Goal: Information Seeking & Learning: Learn about a topic

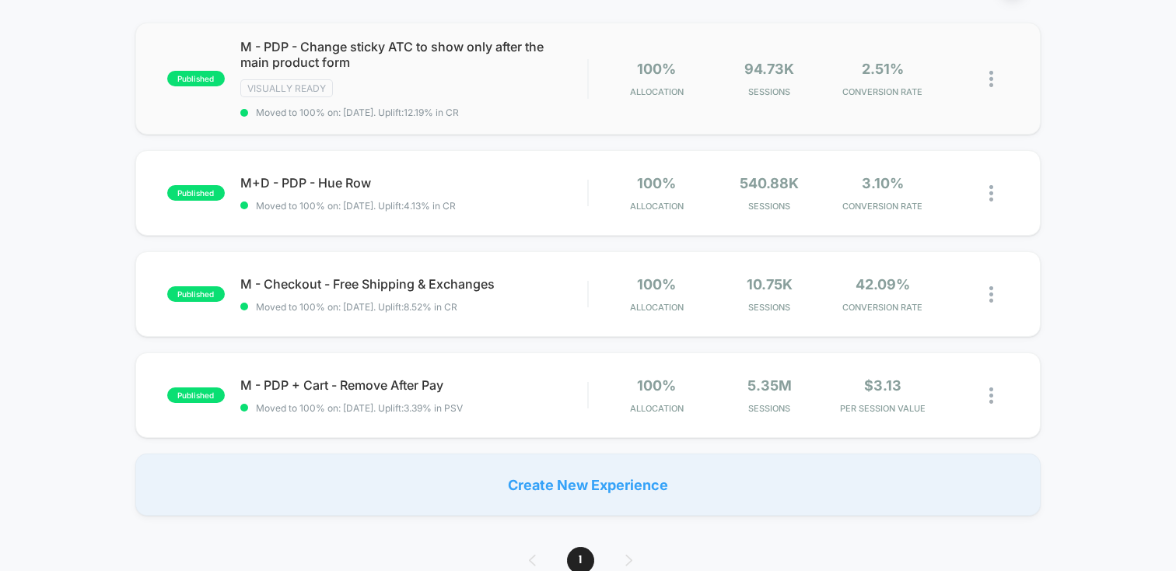
scroll to position [145, 0]
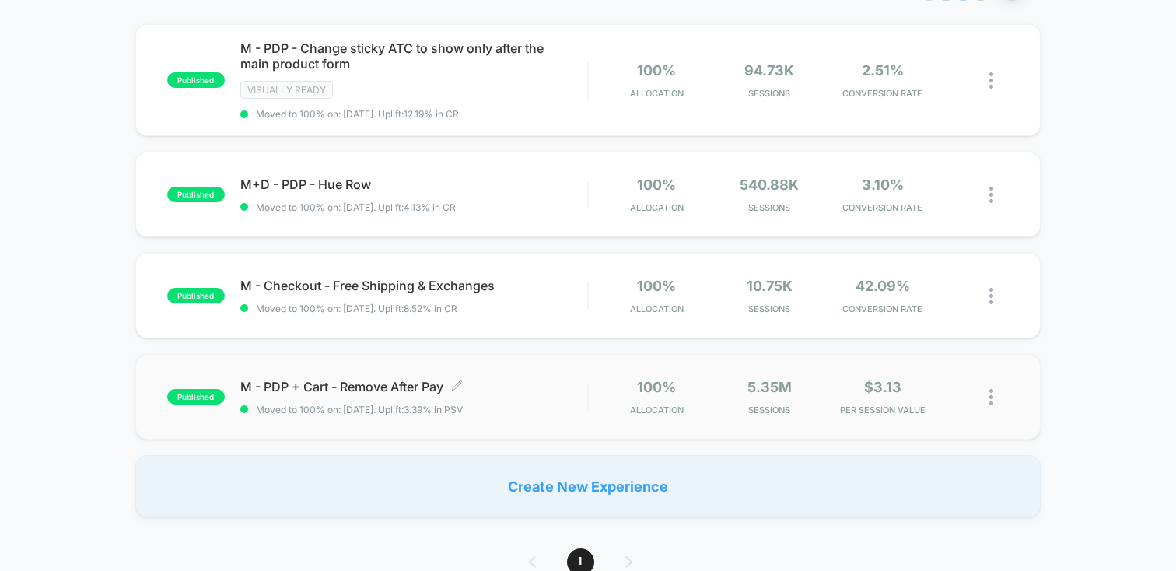
click at [532, 396] on div "M - PDP + Cart - Remove After Pay Click to edit experience details Click to edi…" at bounding box center [413, 397] width 347 height 37
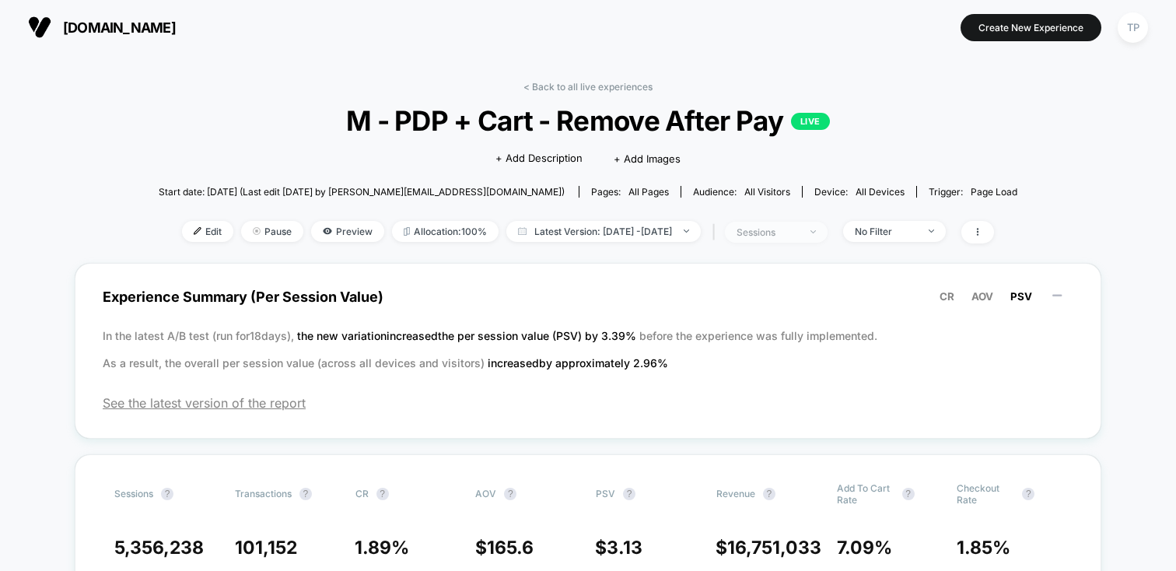
click at [799, 226] on div "sessions" at bounding box center [767, 232] width 62 height 12
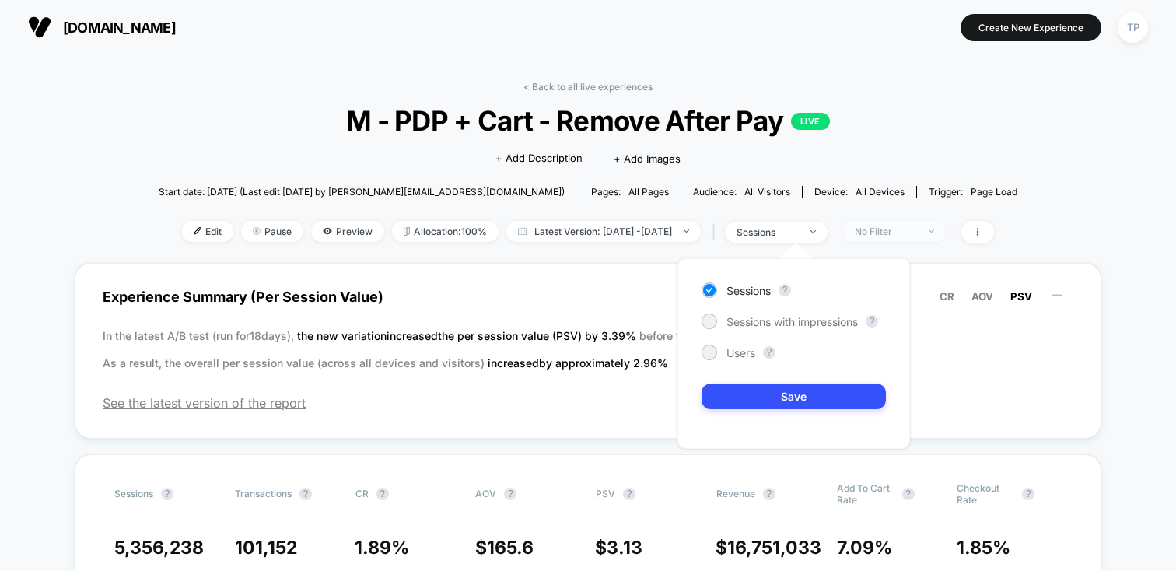
click at [917, 229] on div "No Filter" at bounding box center [886, 232] width 62 height 12
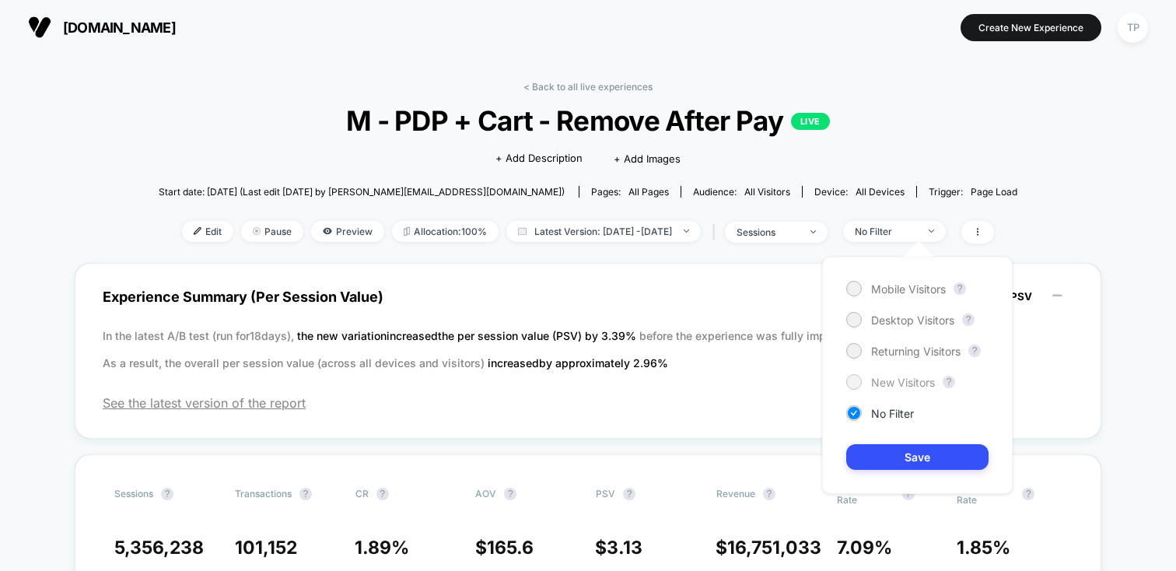
click at [853, 380] on div at bounding box center [854, 382] width 12 height 12
click at [879, 456] on button "Save" at bounding box center [917, 457] width 142 height 26
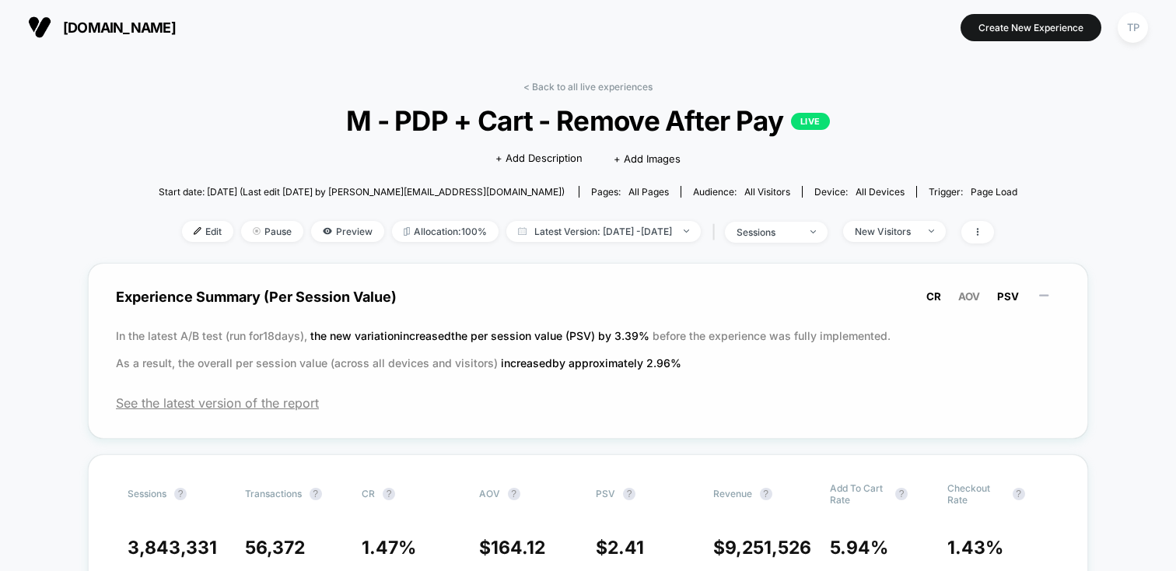
click at [935, 295] on span "CR" at bounding box center [933, 296] width 15 height 12
click at [677, 237] on span "Latest Version: [DATE] - [DATE]" at bounding box center [603, 231] width 194 height 21
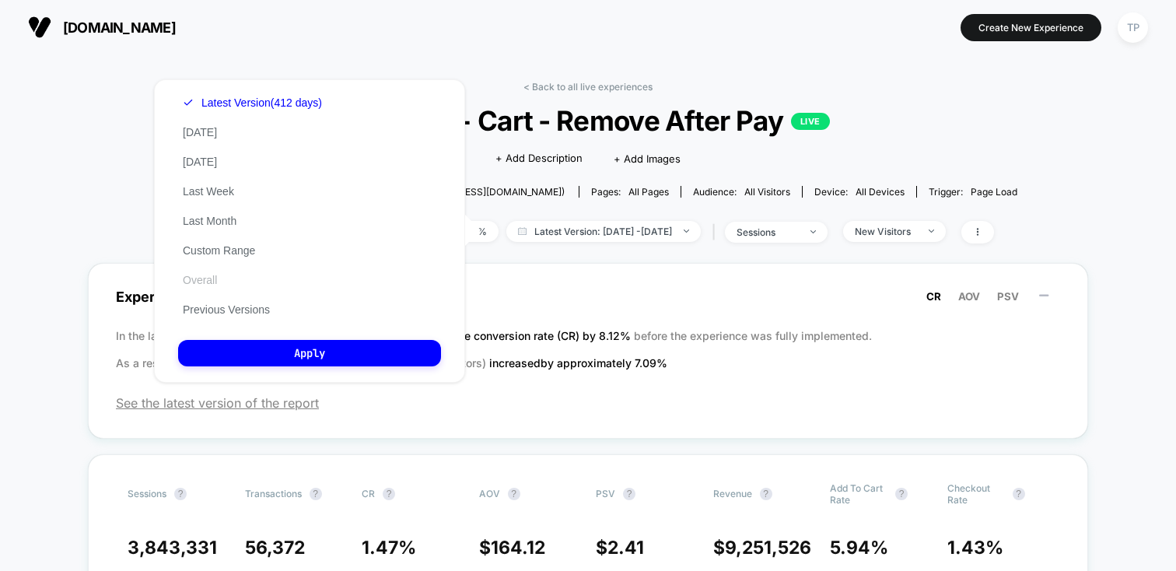
click at [194, 279] on button "Overall" at bounding box center [200, 280] width 44 height 14
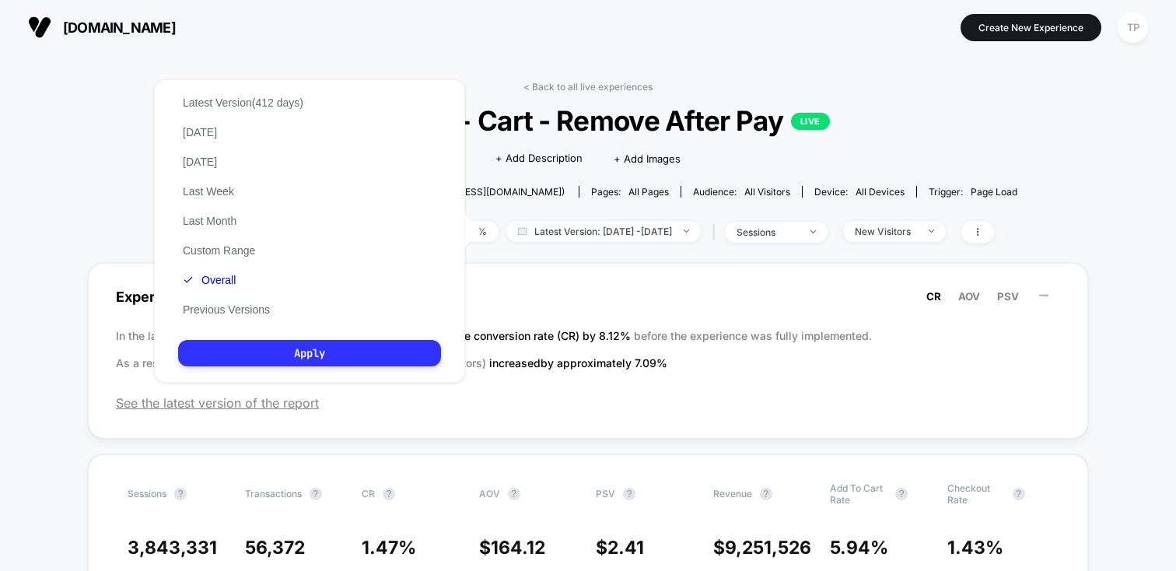
click at [236, 349] on button "Apply" at bounding box center [309, 353] width 263 height 26
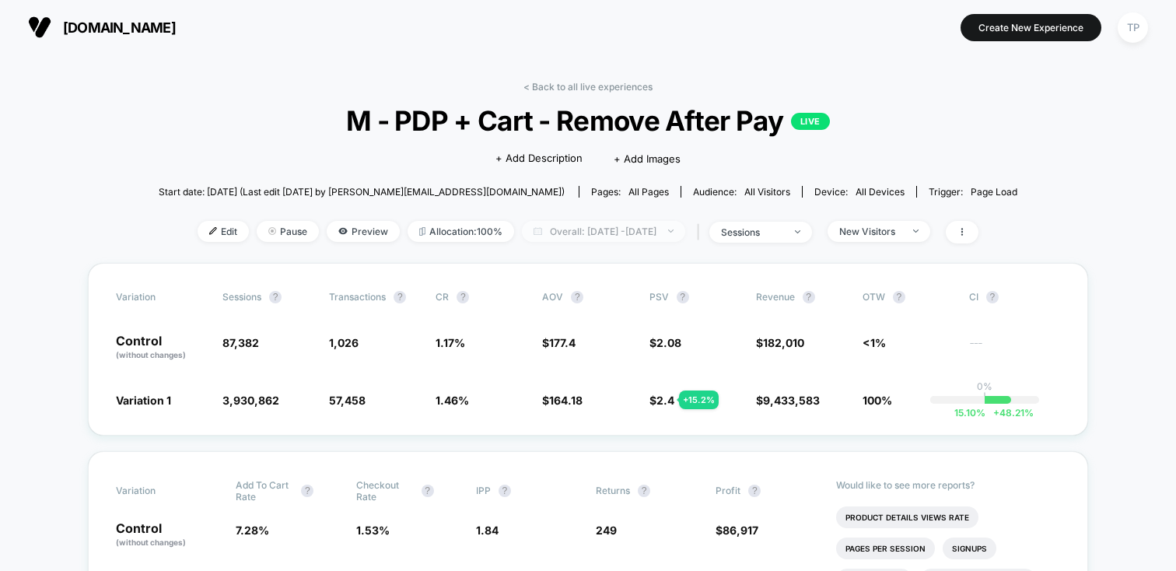
click at [576, 234] on span "Overall: [DATE] - [DATE]" at bounding box center [603, 231] width 163 height 21
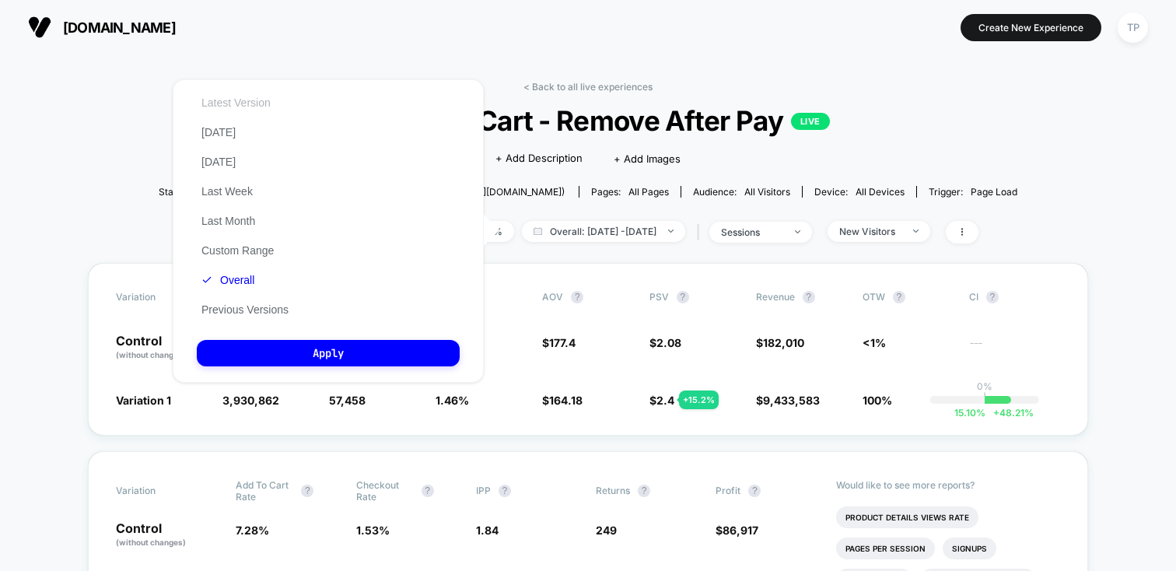
click at [211, 99] on button "Latest Version" at bounding box center [236, 103] width 79 height 14
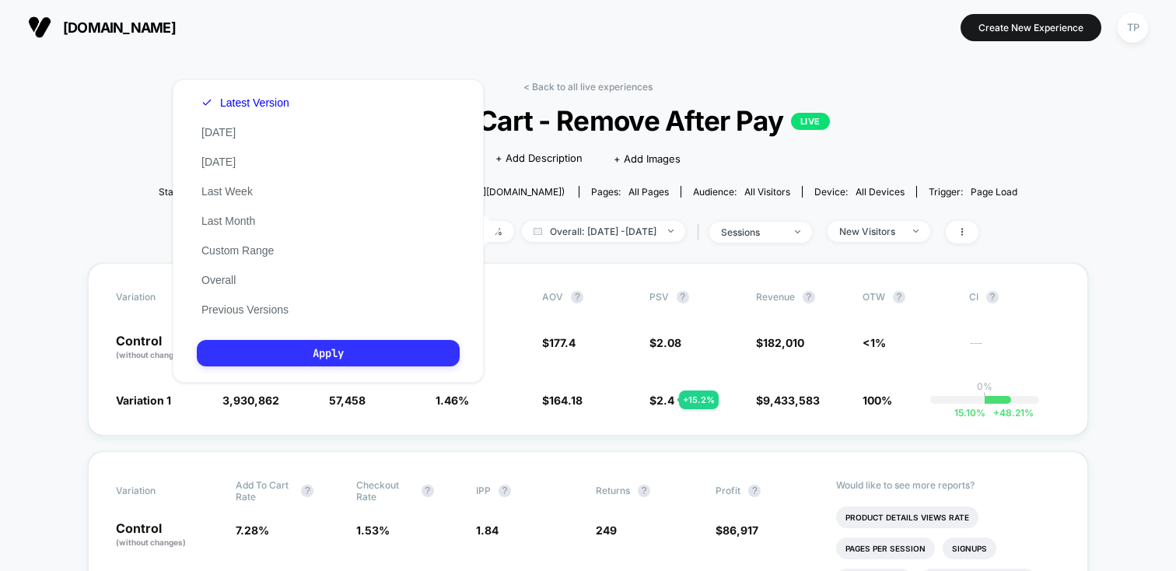
click at [281, 353] on button "Apply" at bounding box center [328, 353] width 263 height 26
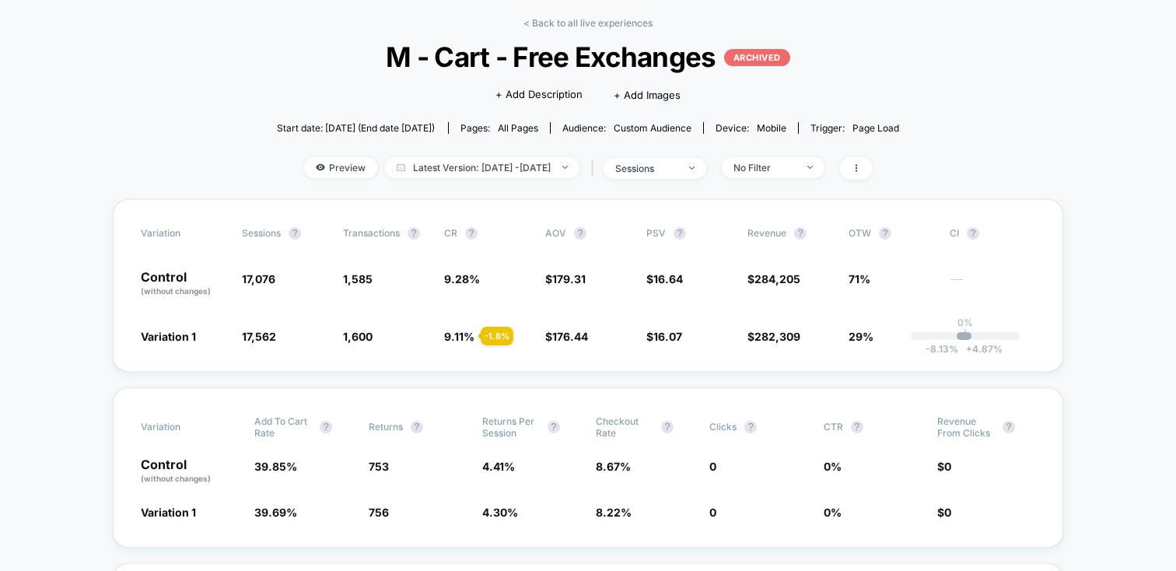
scroll to position [65, 0]
click at [579, 164] on span "Latest Version: [DATE] - [DATE]" at bounding box center [482, 166] width 194 height 21
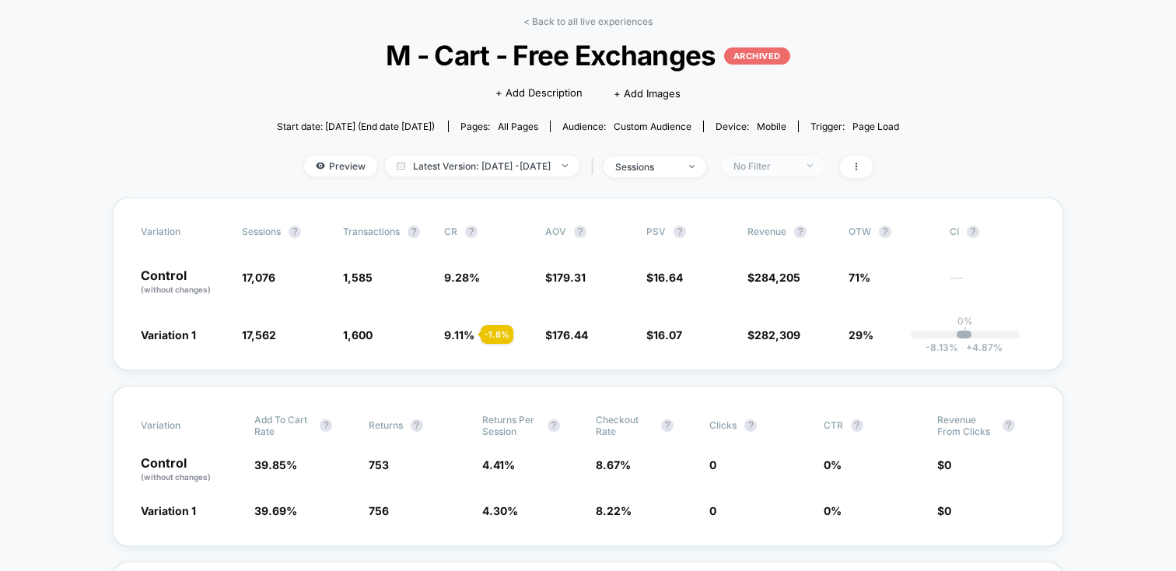
click at [795, 160] on div "No Filter" at bounding box center [764, 166] width 62 height 12
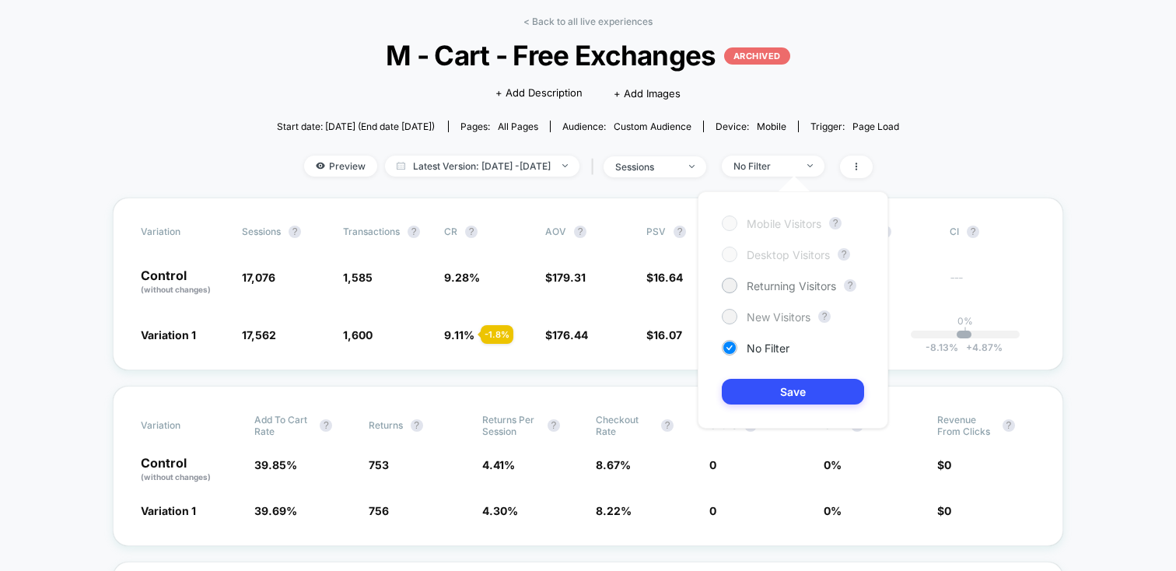
click at [724, 313] on div at bounding box center [729, 316] width 12 height 12
click at [792, 391] on button "Save" at bounding box center [793, 392] width 142 height 26
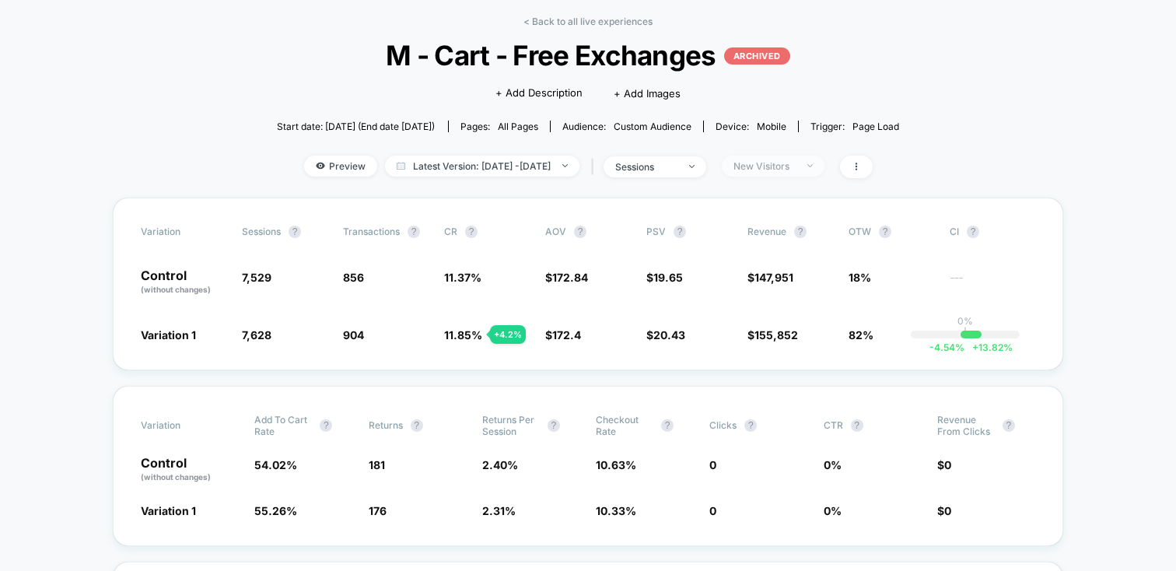
click at [795, 164] on div "New Visitors" at bounding box center [764, 166] width 62 height 12
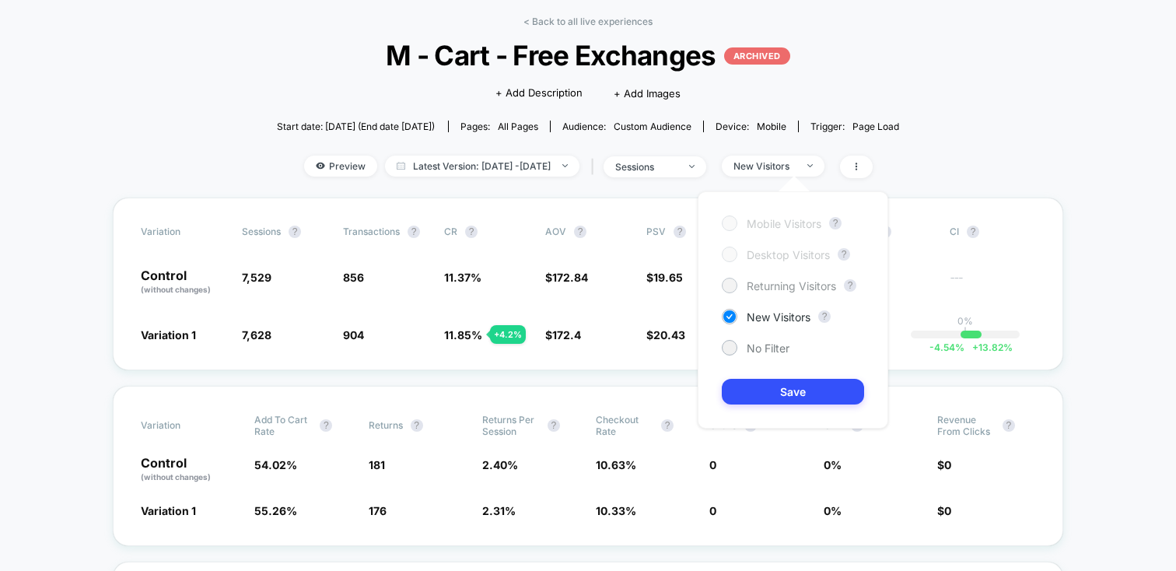
click at [771, 285] on span "Returning Visitors" at bounding box center [790, 285] width 89 height 13
click at [760, 390] on button "Save" at bounding box center [793, 392] width 142 height 26
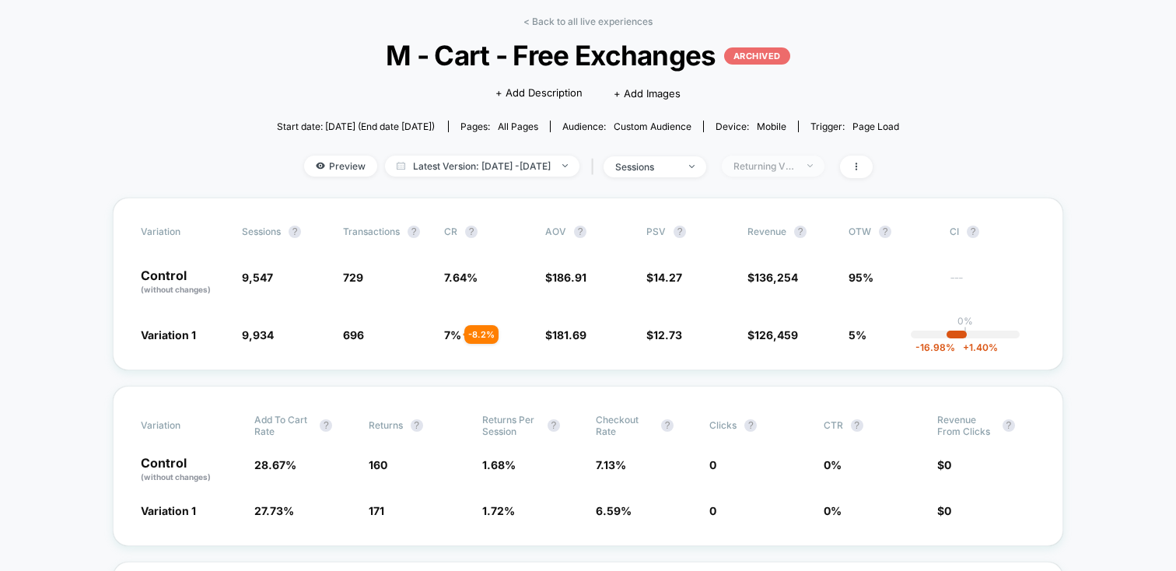
click at [778, 168] on div "Returning Visitors" at bounding box center [764, 166] width 62 height 12
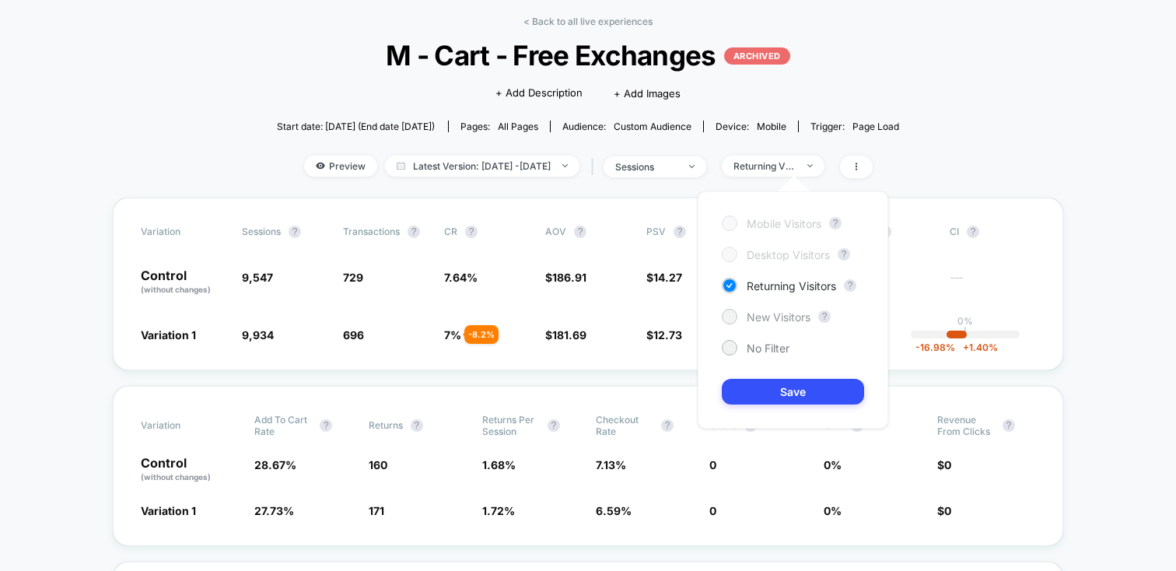
click at [777, 319] on span "New Visitors" at bounding box center [778, 316] width 64 height 13
click at [764, 393] on button "Save" at bounding box center [793, 392] width 142 height 26
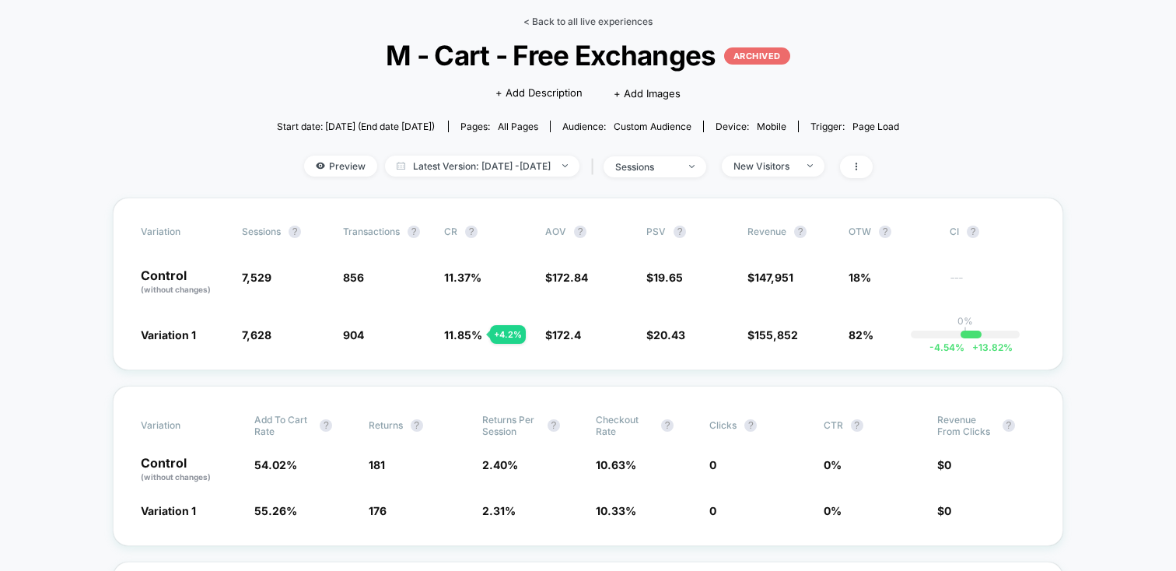
click at [554, 21] on link "< Back to all live experiences" at bounding box center [587, 22] width 129 height 12
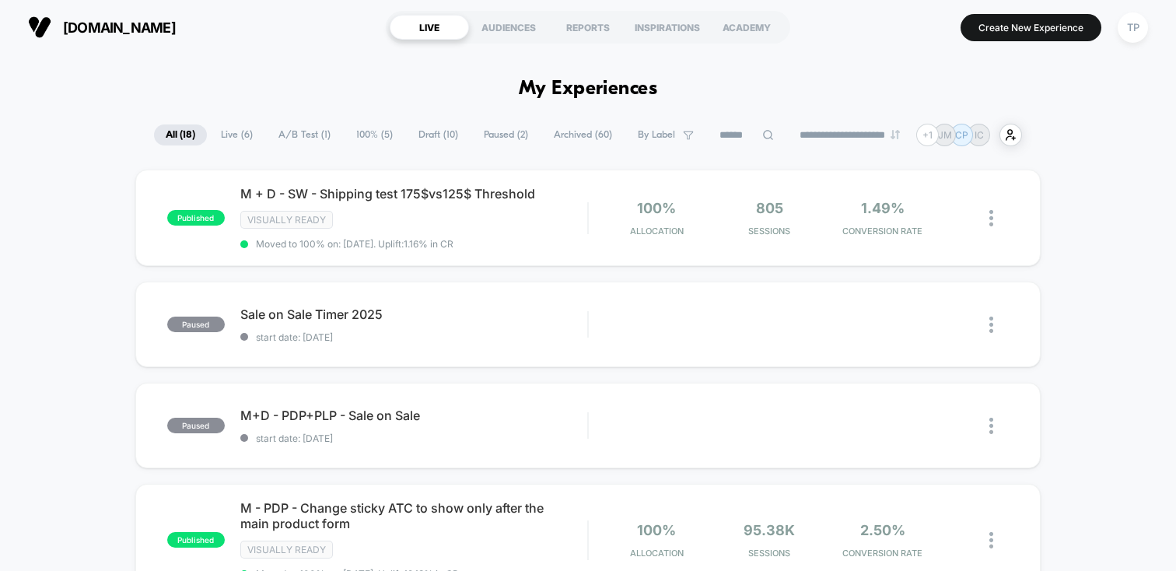
click at [372, 129] on span "100% ( 5 )" at bounding box center [374, 134] width 60 height 21
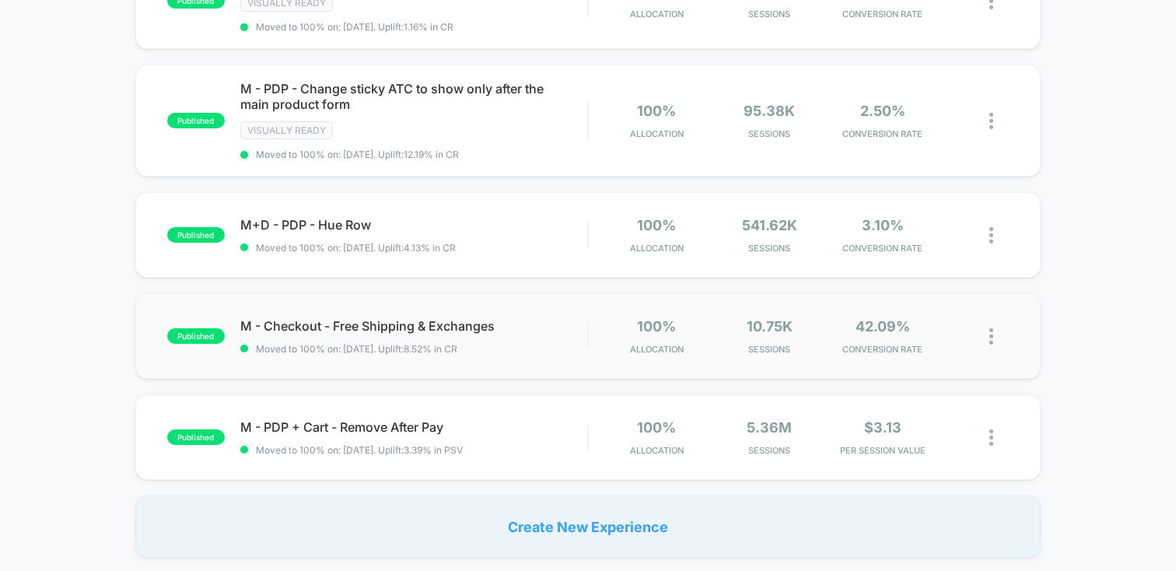
scroll to position [225, 0]
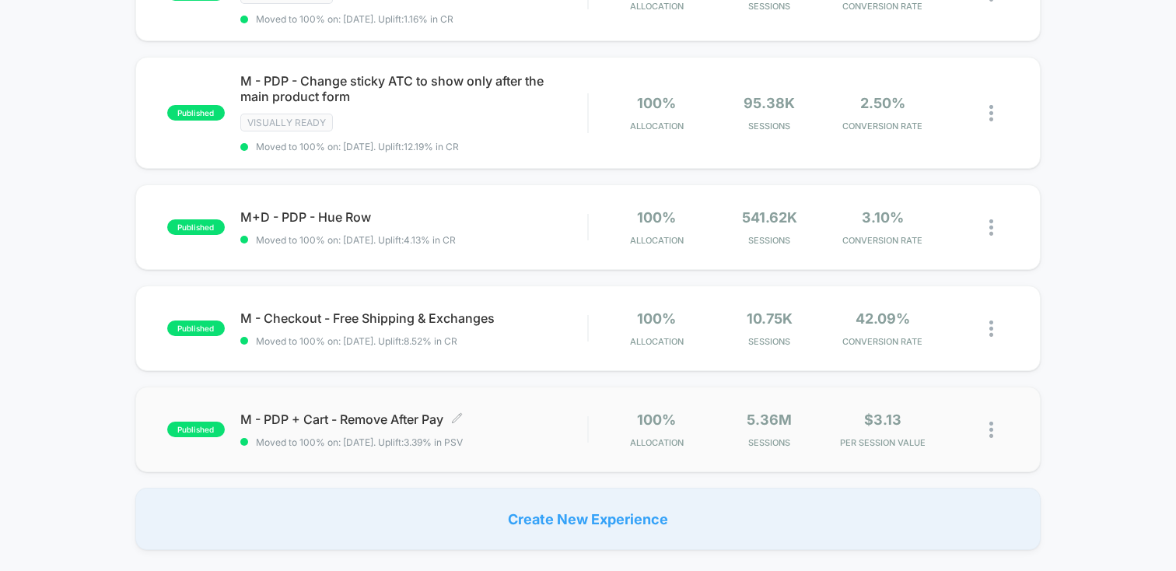
click at [473, 411] on span "M - PDP + Cart - Remove After Pay Click to edit experience details" at bounding box center [413, 419] width 347 height 16
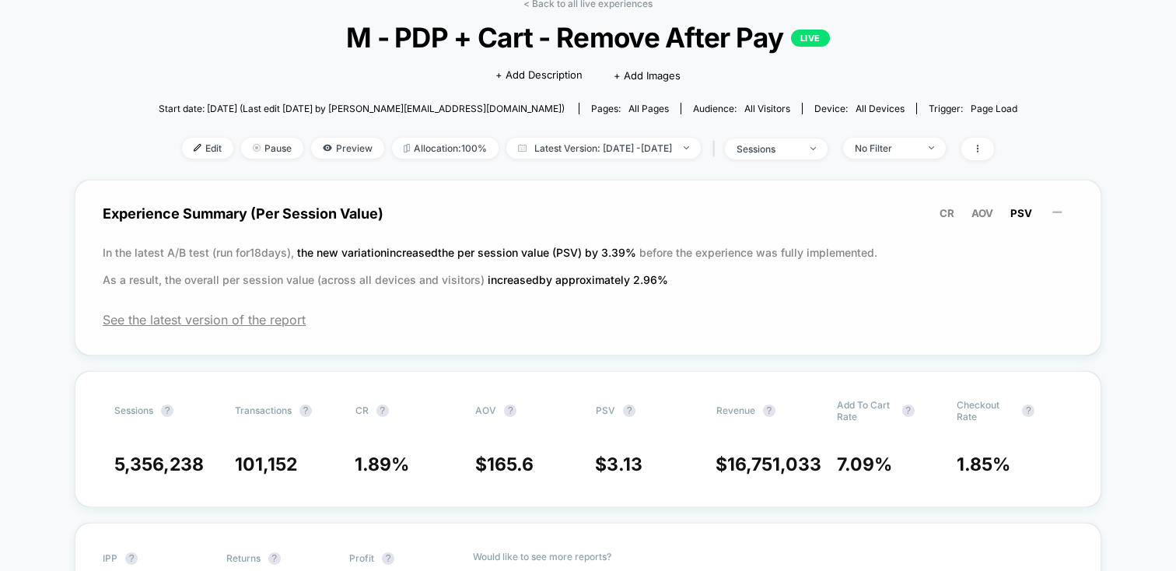
scroll to position [78, 0]
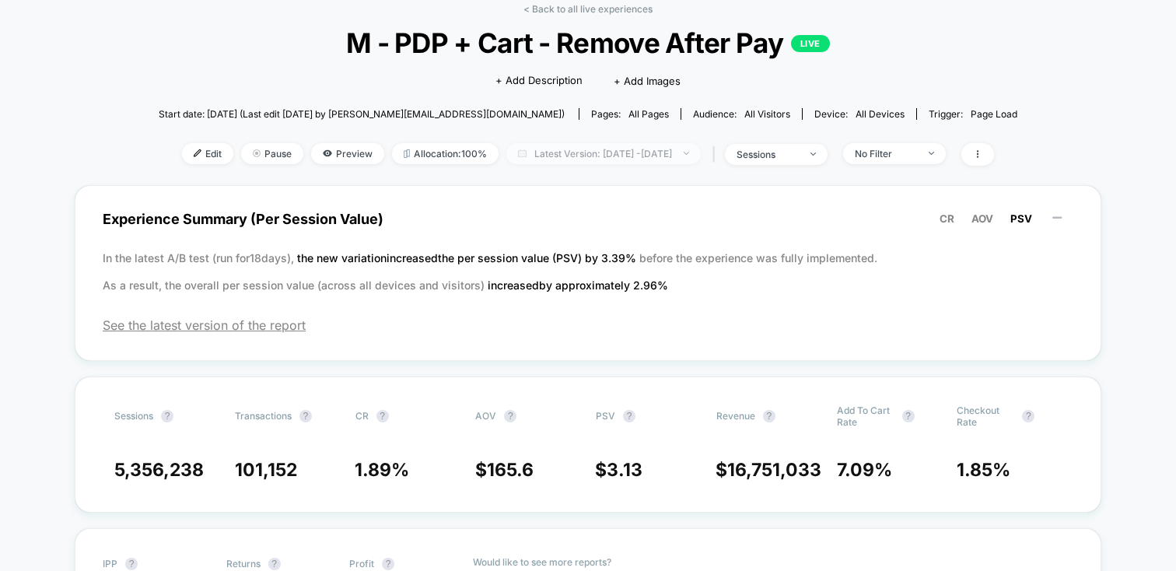
click at [701, 147] on span "Latest Version: [DATE] - [DATE]" at bounding box center [603, 153] width 194 height 21
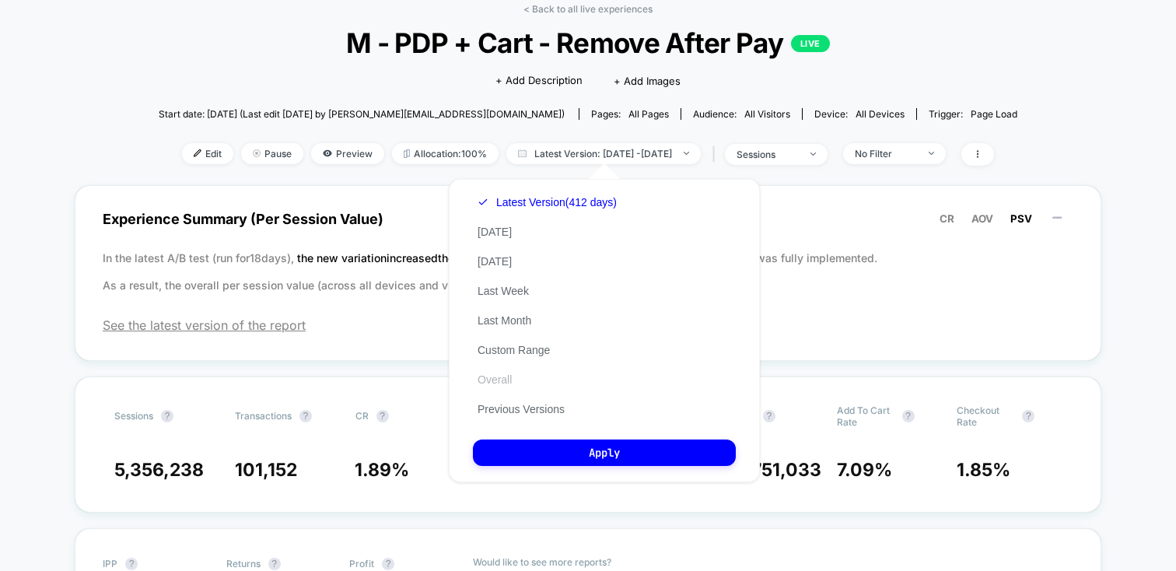
click at [503, 374] on button "Overall" at bounding box center [495, 379] width 44 height 14
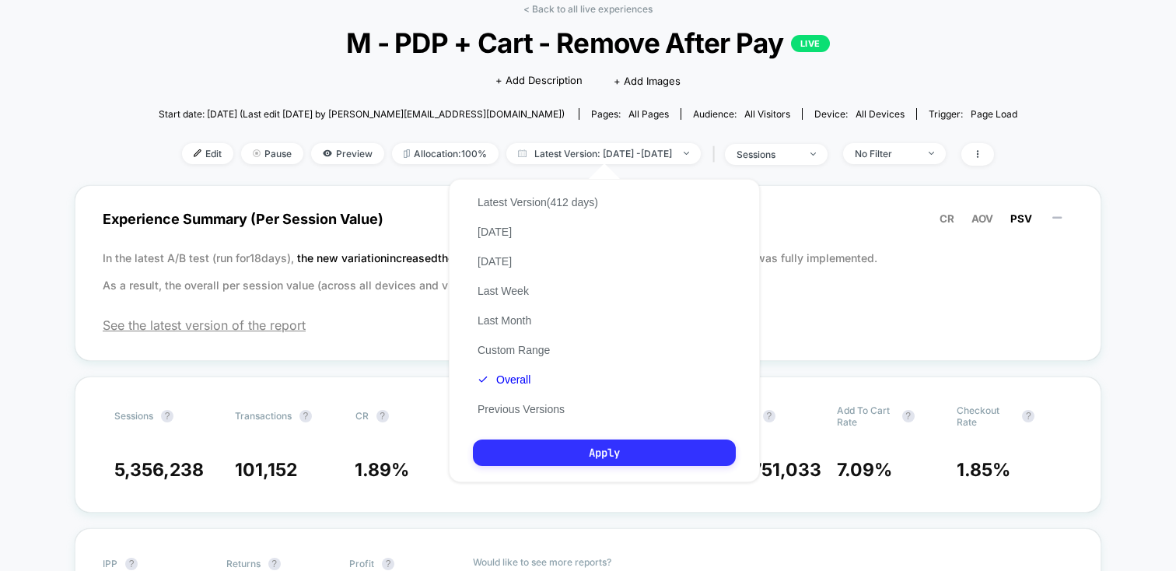
click at [544, 448] on button "Apply" at bounding box center [604, 452] width 263 height 26
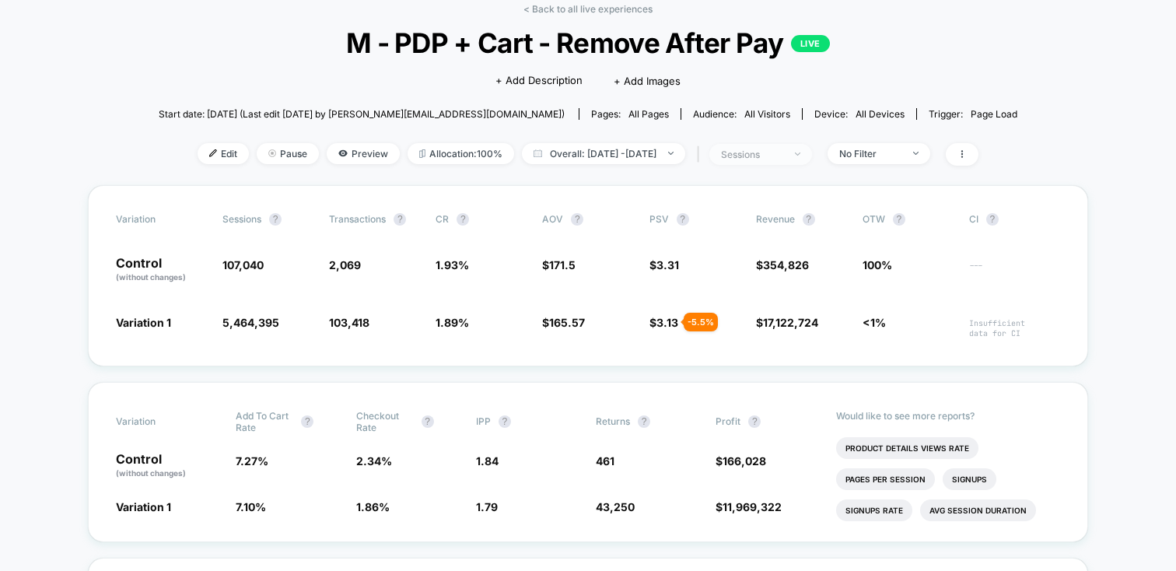
click at [807, 152] on span "sessions" at bounding box center [760, 154] width 103 height 21
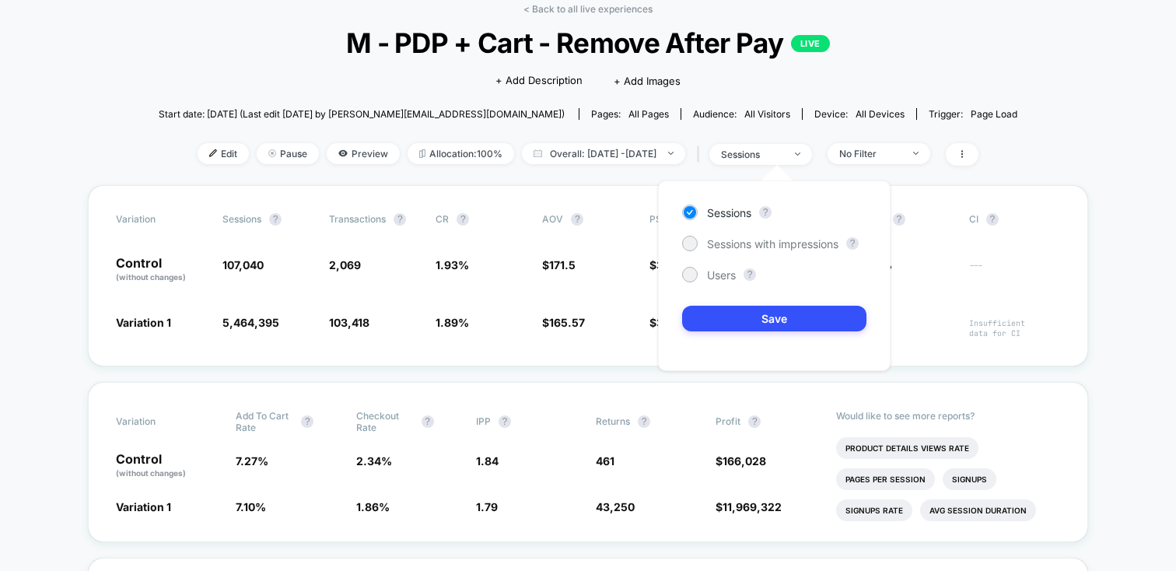
click at [978, 131] on div "< Back to all live experiences M - PDP + Cart - Remove After Pay LIVE Click to …" at bounding box center [588, 94] width 858 height 182
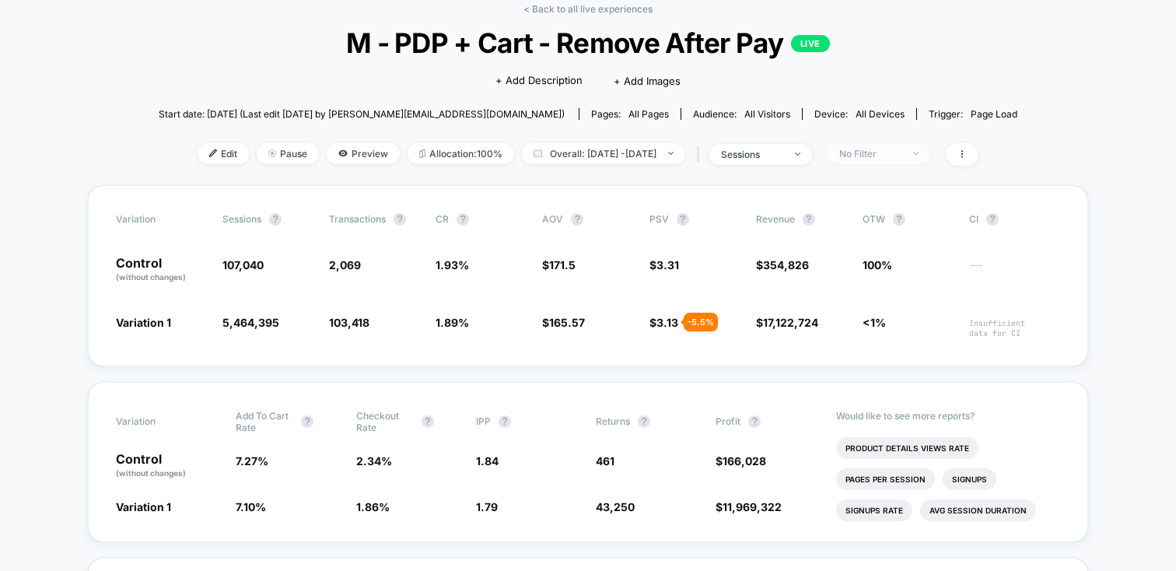
click at [930, 149] on span "No Filter" at bounding box center [878, 153] width 103 height 21
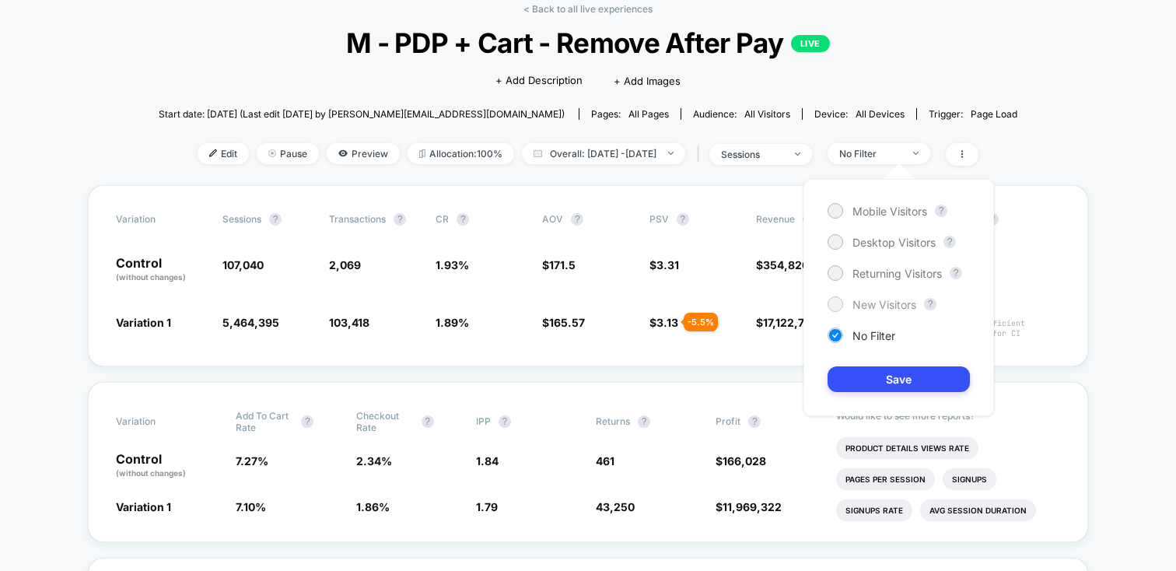
click at [834, 299] on div at bounding box center [835, 304] width 12 height 12
click at [879, 380] on button "Save" at bounding box center [898, 379] width 142 height 26
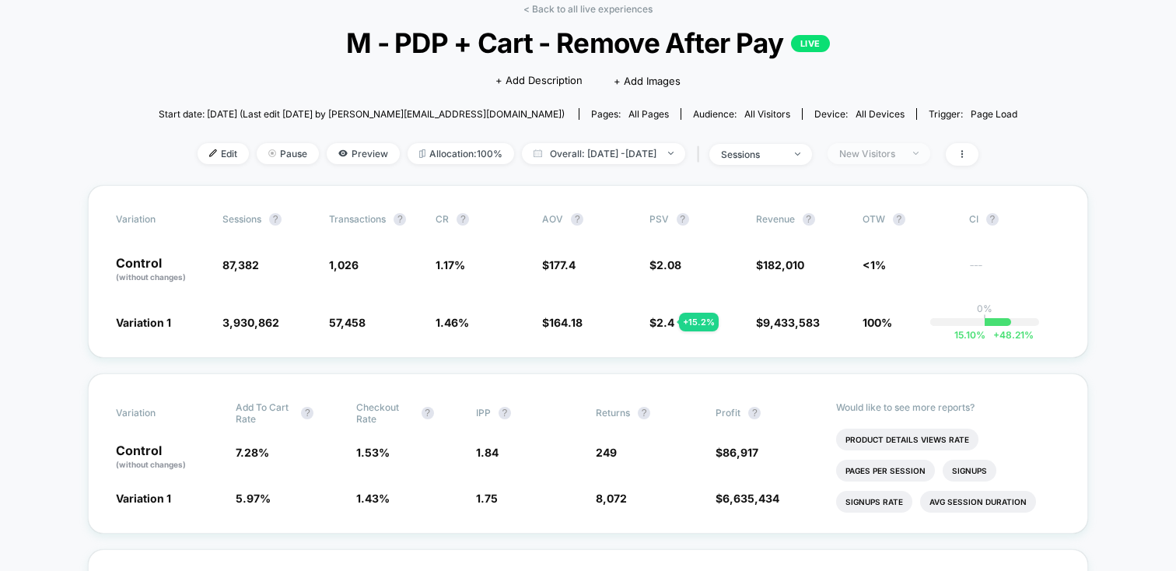
click at [930, 148] on span "New Visitors" at bounding box center [878, 153] width 103 height 21
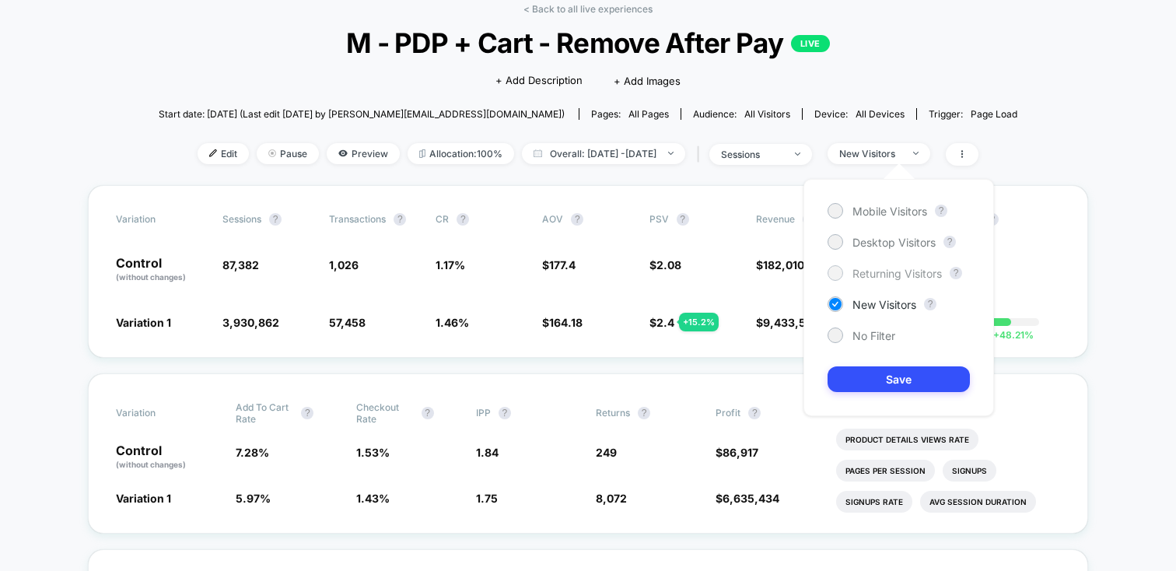
click at [861, 273] on span "Returning Visitors" at bounding box center [896, 273] width 89 height 13
click at [864, 375] on button "Save" at bounding box center [898, 379] width 142 height 26
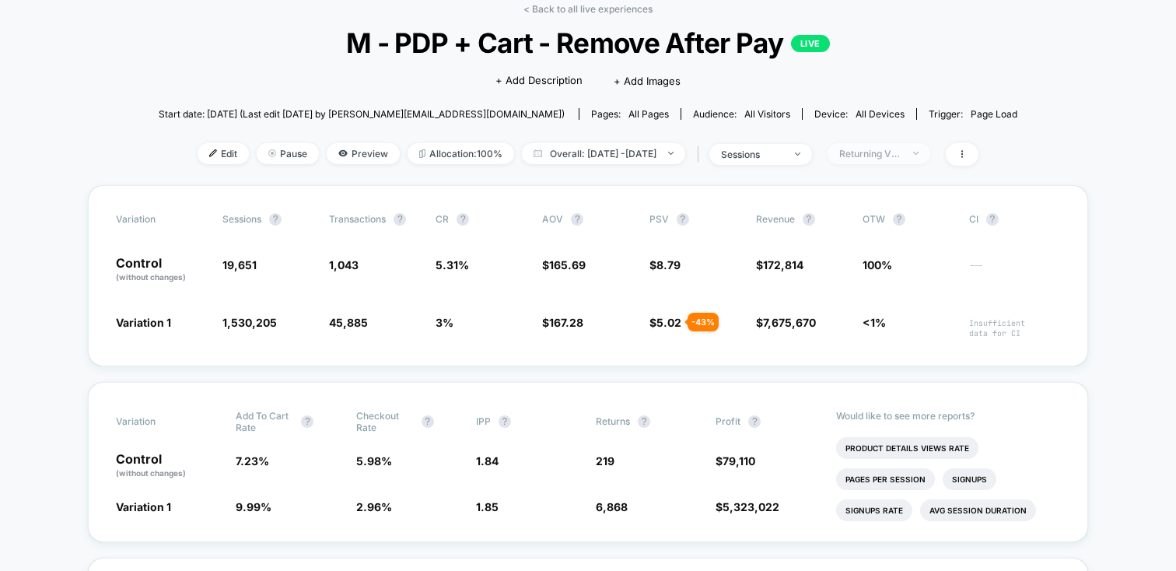
click at [930, 146] on span "Returning Visitors" at bounding box center [878, 153] width 103 height 21
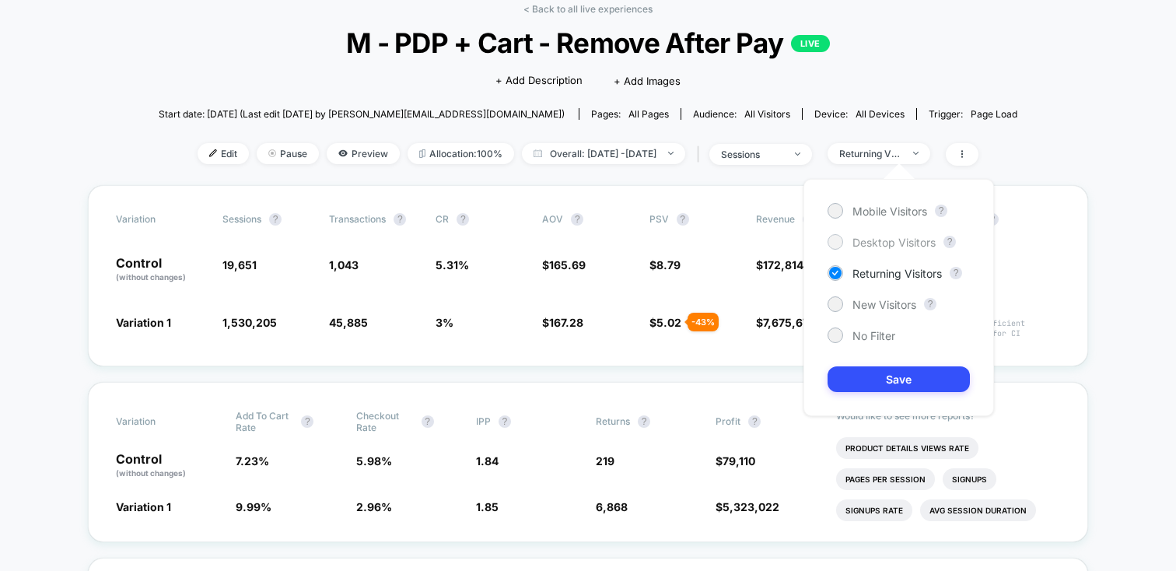
click at [868, 242] on span "Desktop Visitors" at bounding box center [893, 242] width 83 height 13
click at [863, 376] on button "Save" at bounding box center [898, 379] width 142 height 26
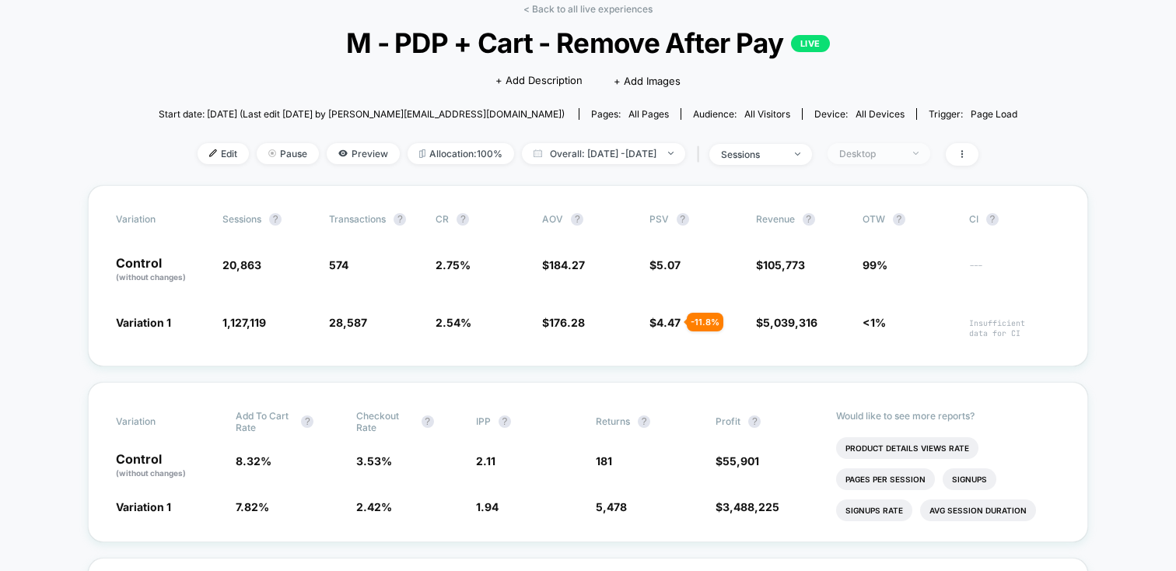
click at [901, 148] on div "Desktop" at bounding box center [870, 154] width 62 height 12
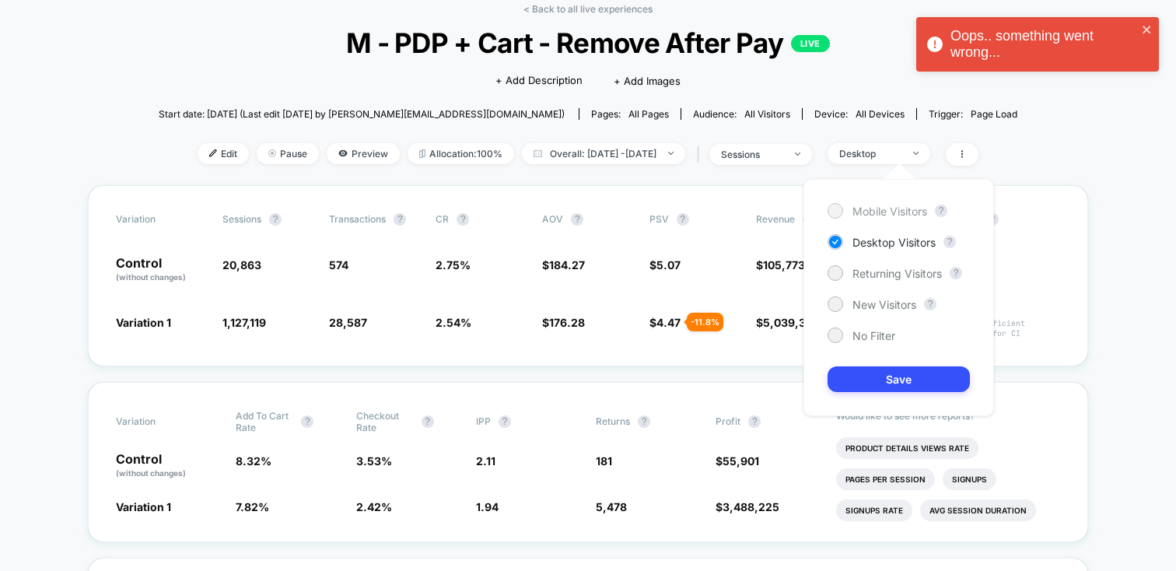
click at [882, 208] on span "Mobile Visitors" at bounding box center [889, 211] width 75 height 13
click at [838, 336] on div at bounding box center [835, 335] width 12 height 12
click at [859, 375] on button "Save" at bounding box center [898, 379] width 142 height 26
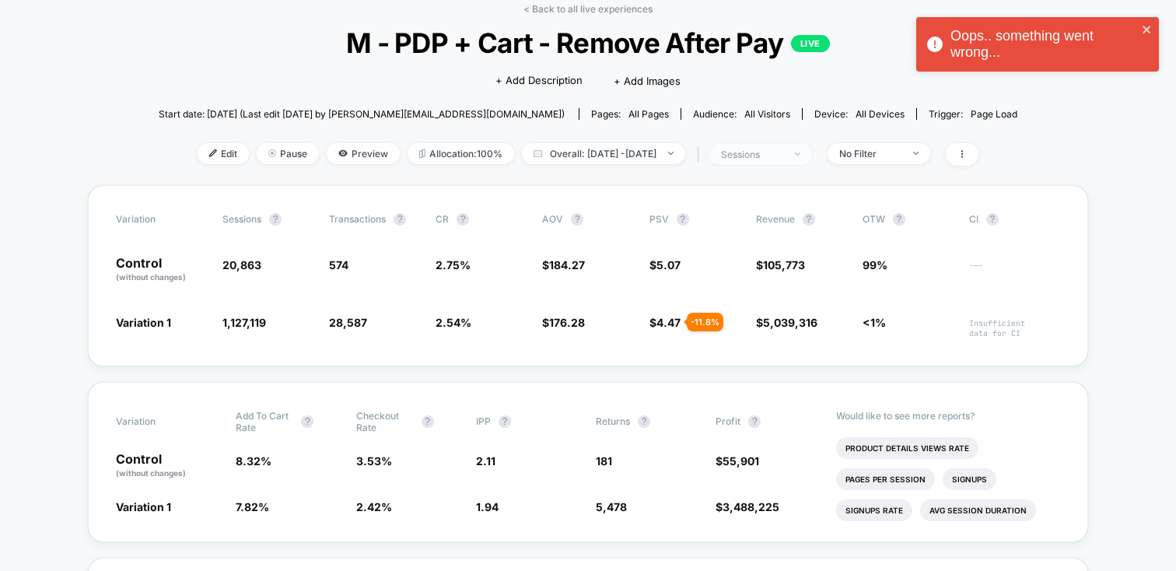
click at [812, 161] on span "sessions" at bounding box center [760, 154] width 103 height 21
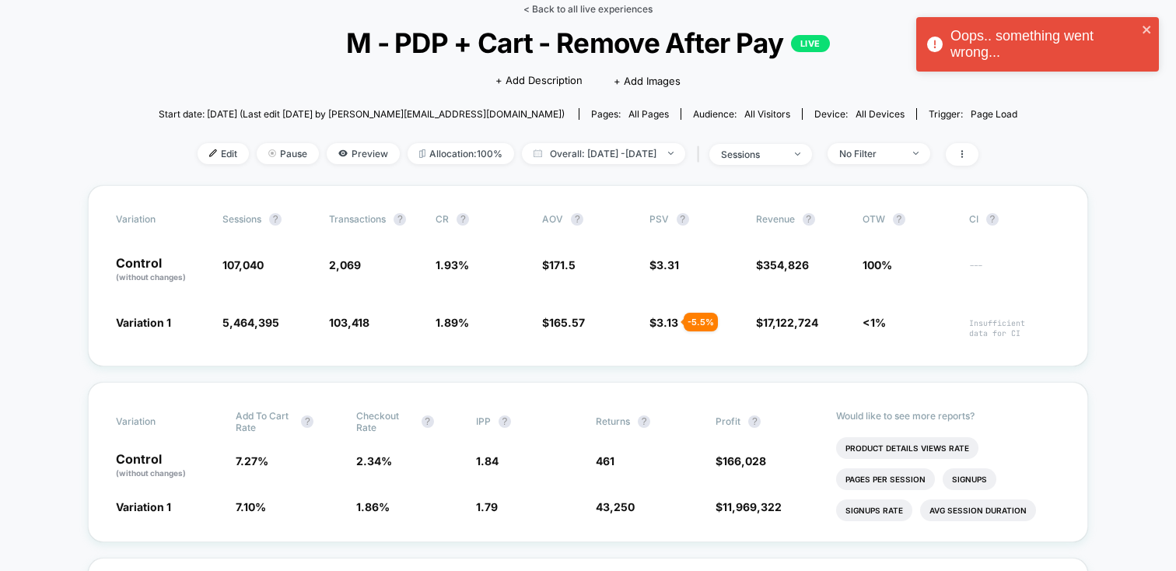
click at [575, 12] on link "< Back to all live experiences" at bounding box center [587, 9] width 129 height 12
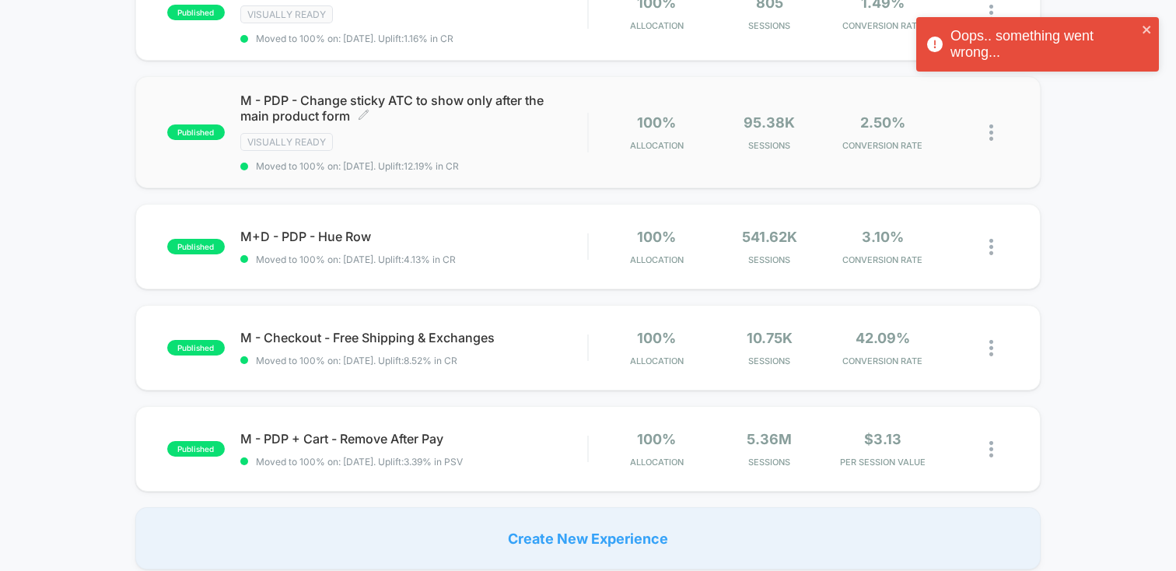
scroll to position [218, 0]
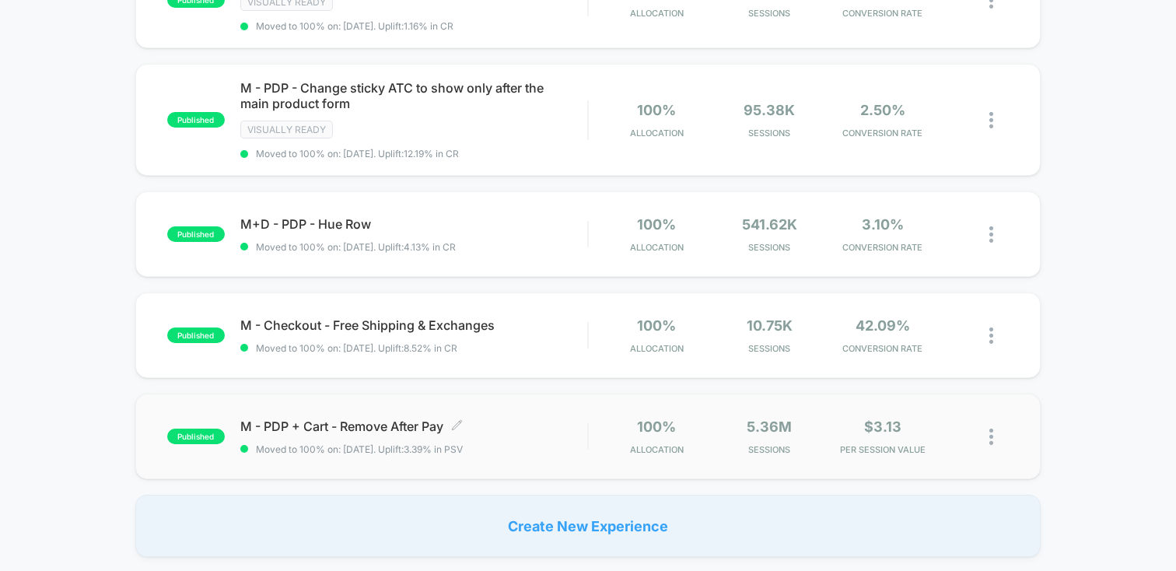
click at [369, 426] on span "M - PDP + Cart - Remove After Pay Click to edit experience details" at bounding box center [413, 426] width 347 height 16
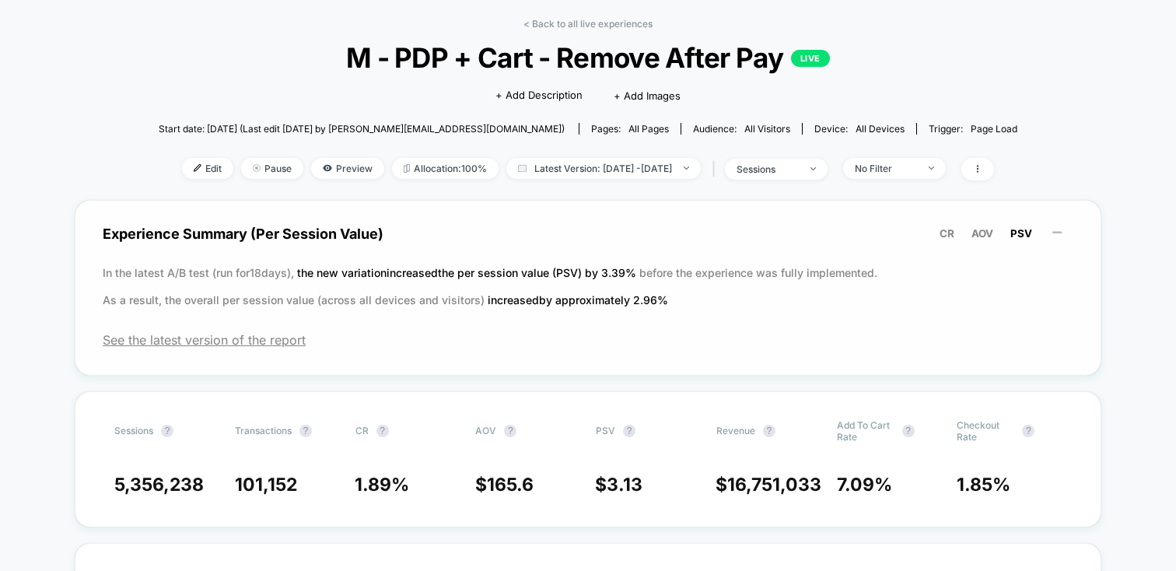
scroll to position [51, 0]
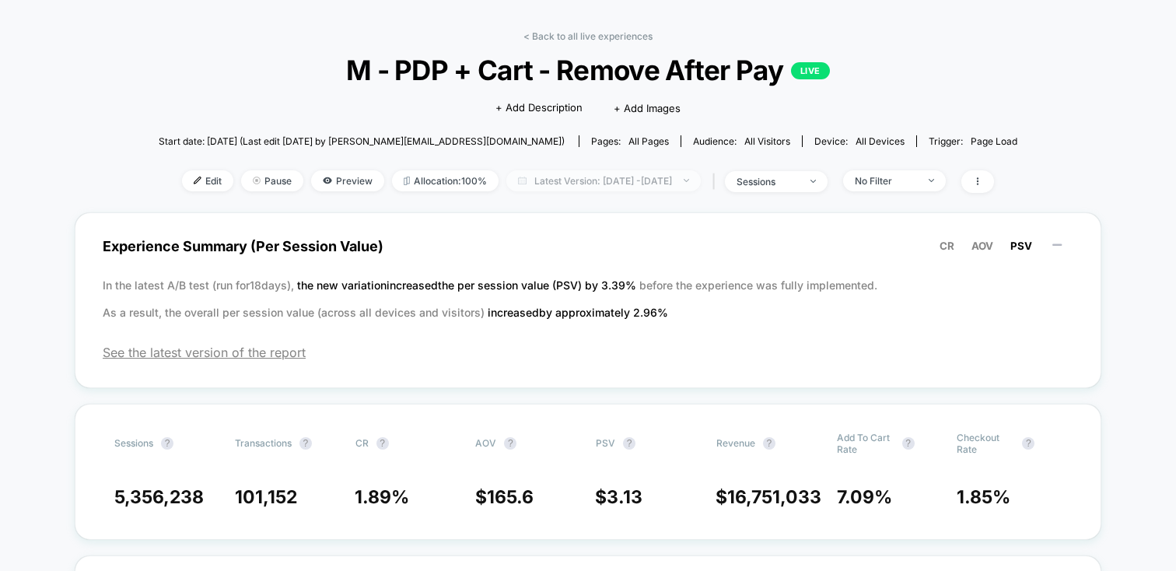
click at [691, 182] on span "Latest Version: [DATE] - [DATE]" at bounding box center [603, 180] width 194 height 21
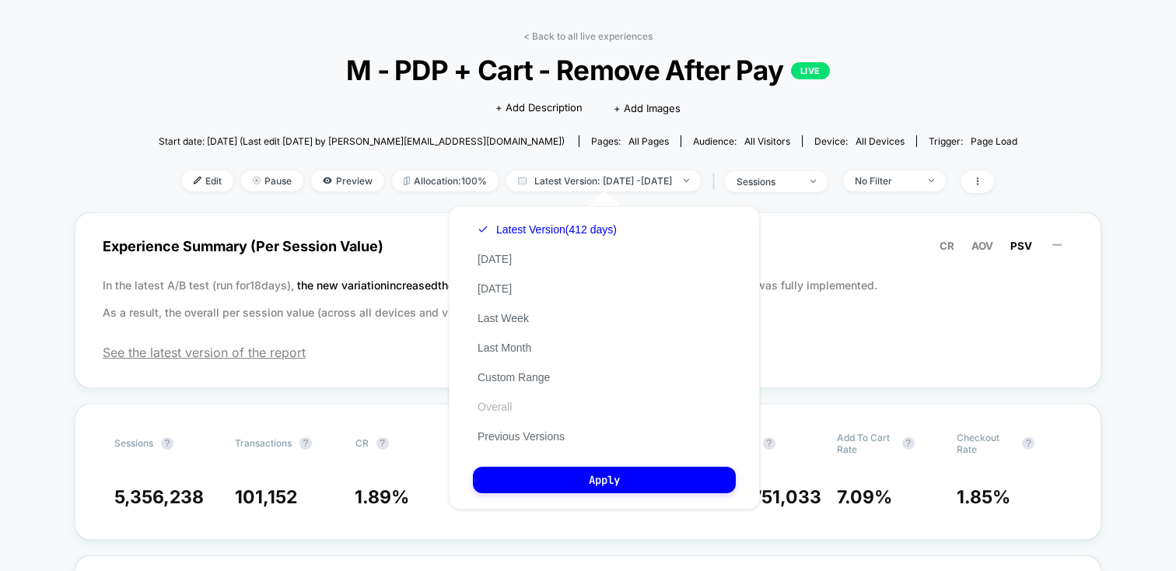
click at [495, 405] on button "Overall" at bounding box center [495, 407] width 44 height 14
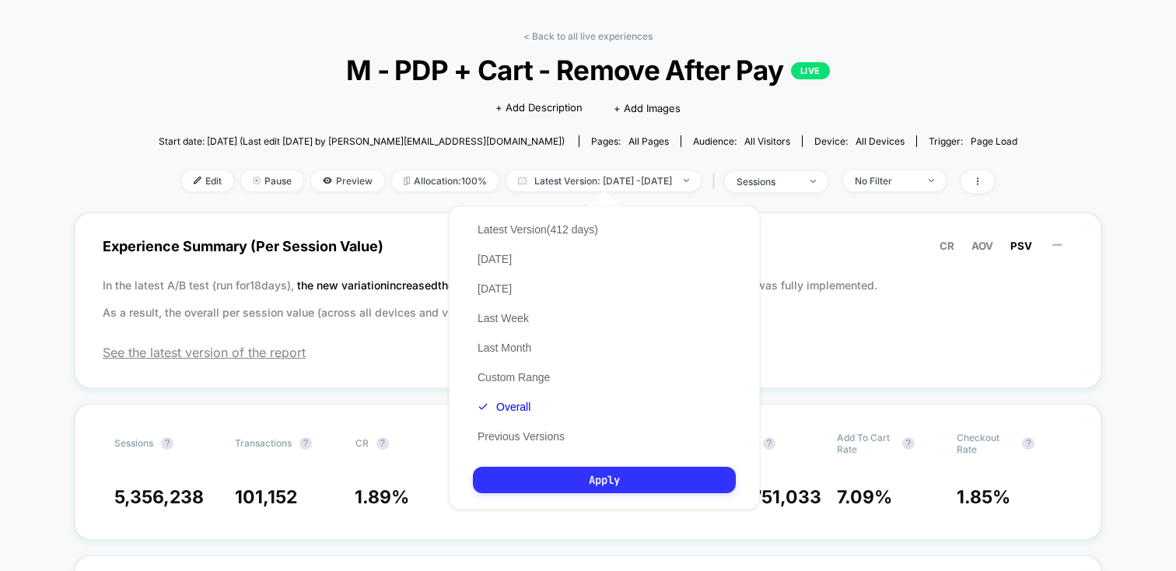
click at [516, 469] on button "Apply" at bounding box center [604, 480] width 263 height 26
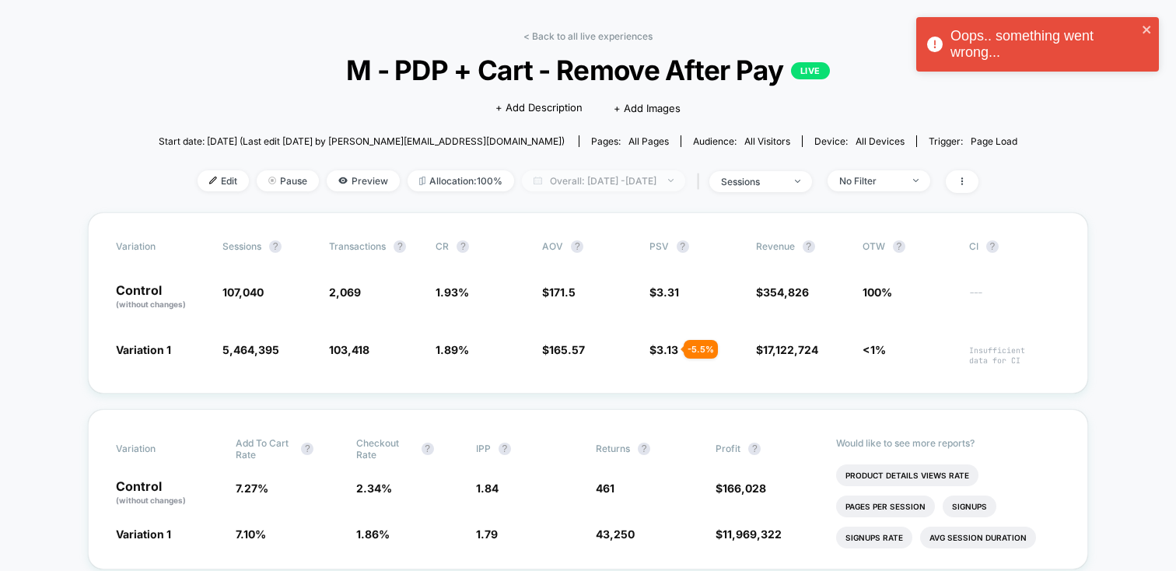
click at [674, 180] on span "Overall: [DATE] - [DATE]" at bounding box center [603, 180] width 163 height 21
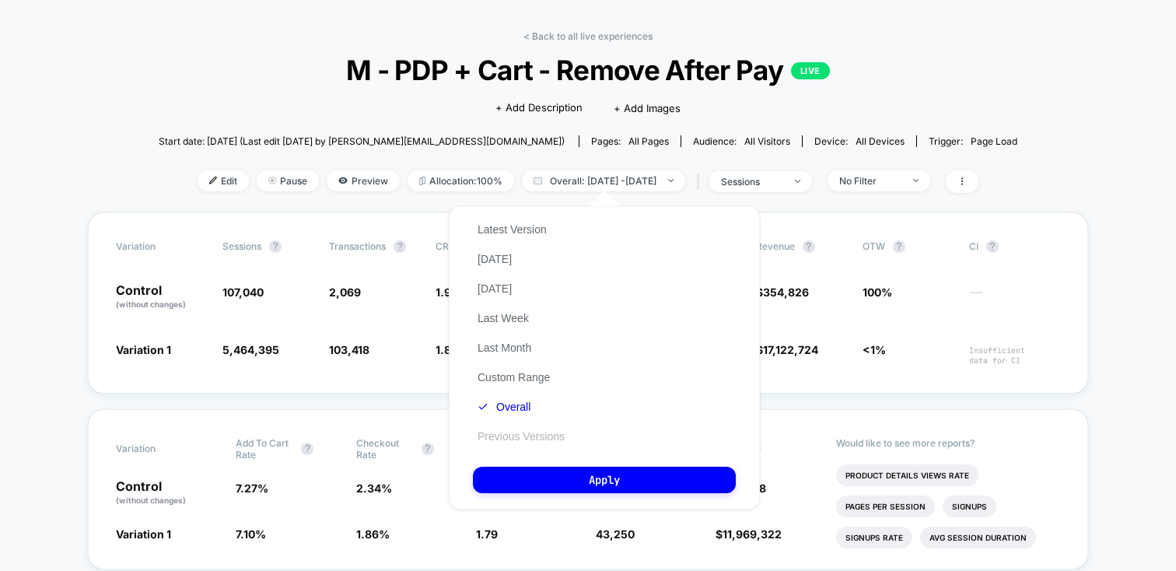
click at [497, 433] on button "Previous Versions" at bounding box center [521, 436] width 96 height 14
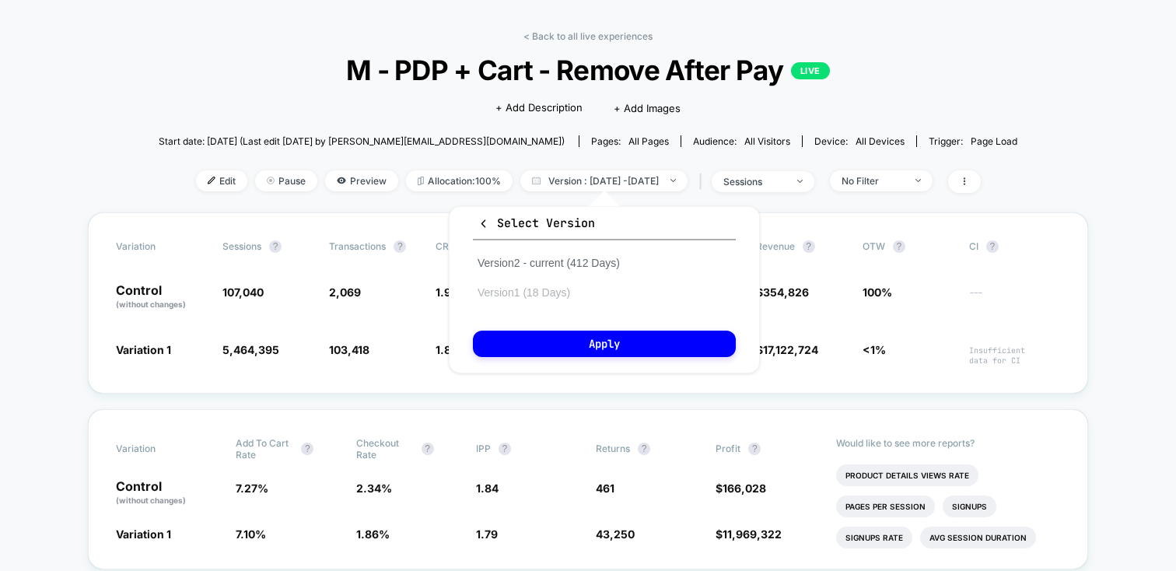
click at [509, 293] on button "Version 1 (18 Days)" at bounding box center [524, 292] width 102 height 14
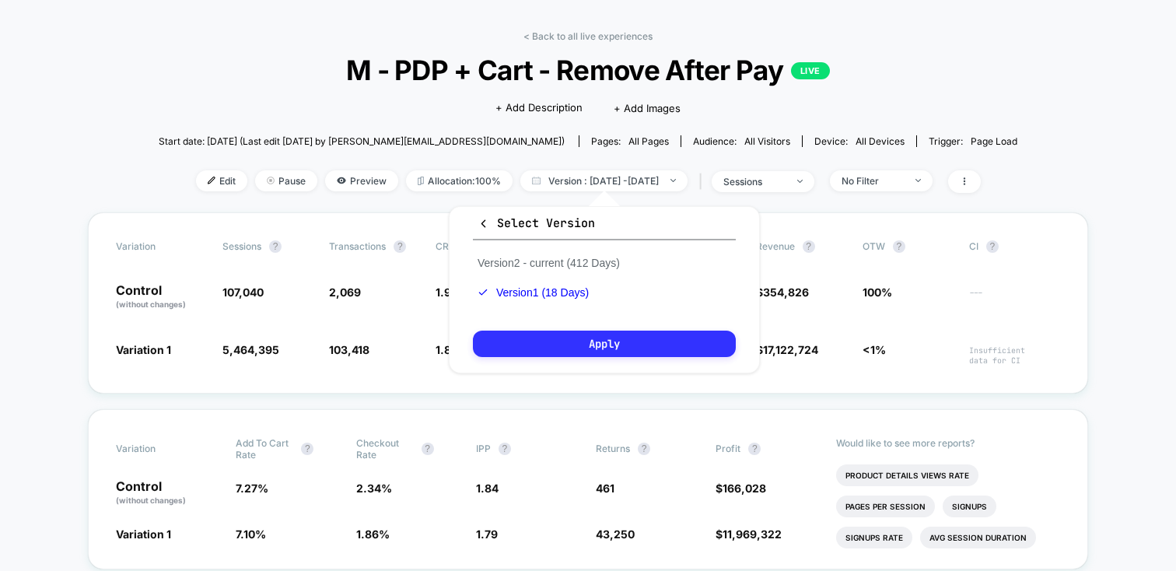
click at [542, 344] on button "Apply" at bounding box center [604, 343] width 263 height 26
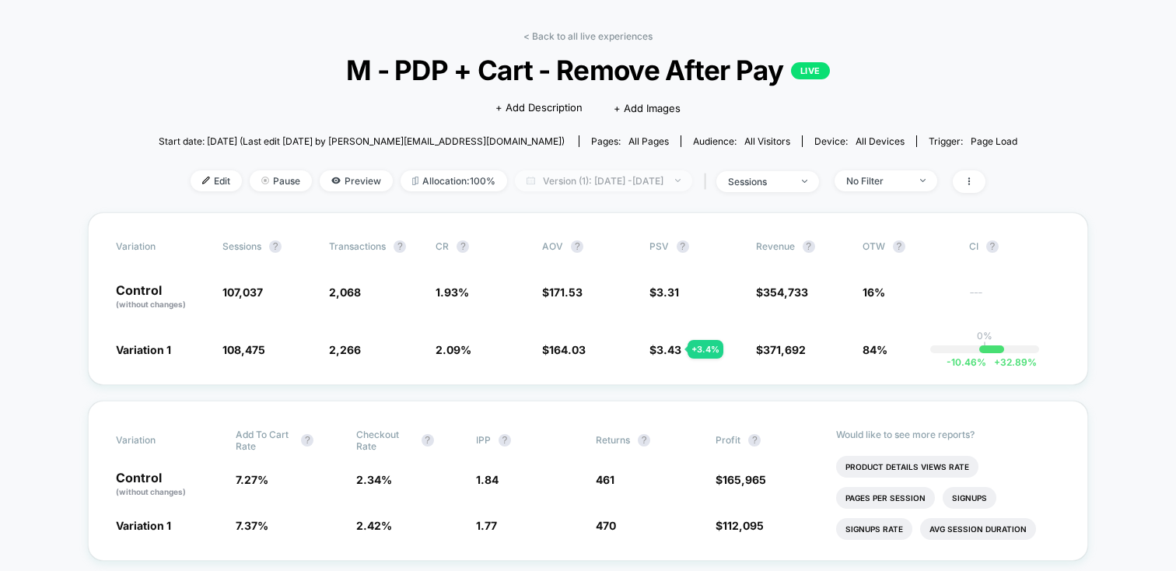
click at [675, 180] on div at bounding box center [669, 180] width 12 height 1
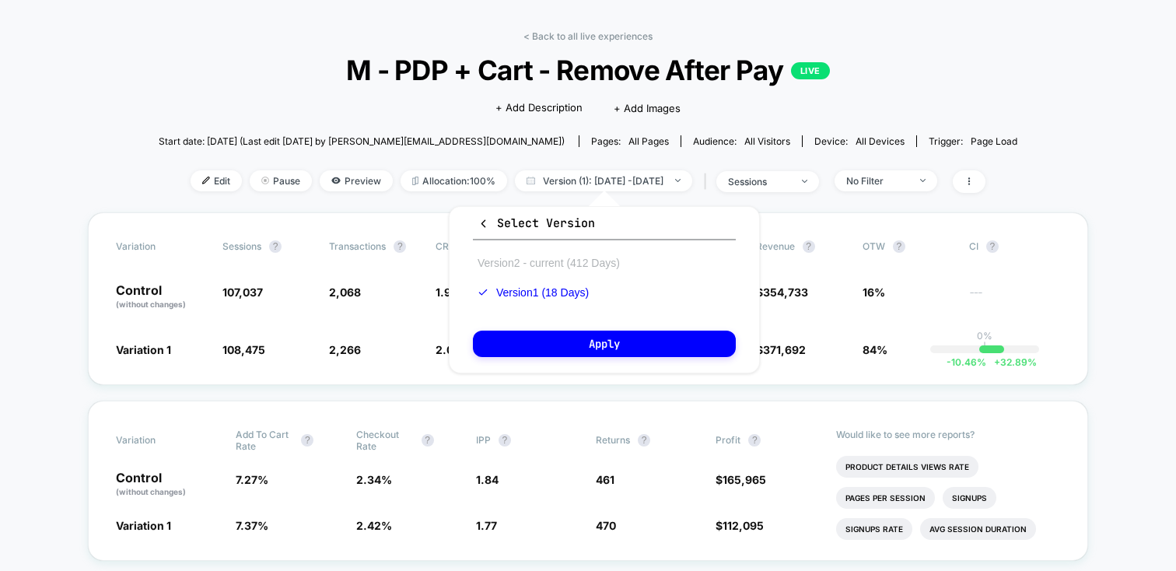
click at [608, 262] on button "Version 2 - current (412 Days)" at bounding box center [549, 263] width 152 height 14
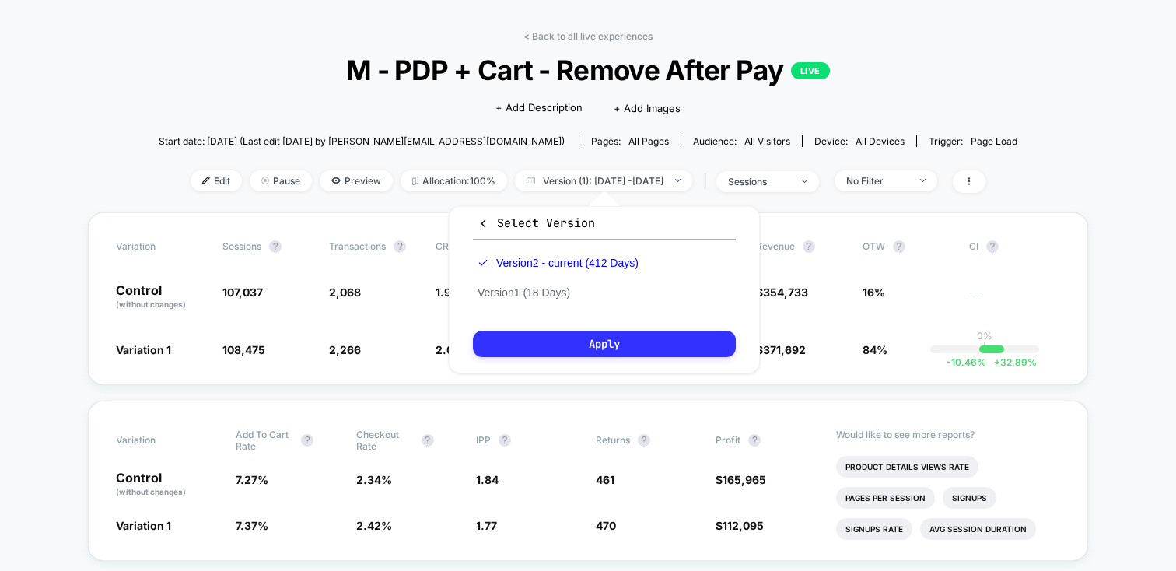
click at [586, 347] on button "Apply" at bounding box center [604, 343] width 263 height 26
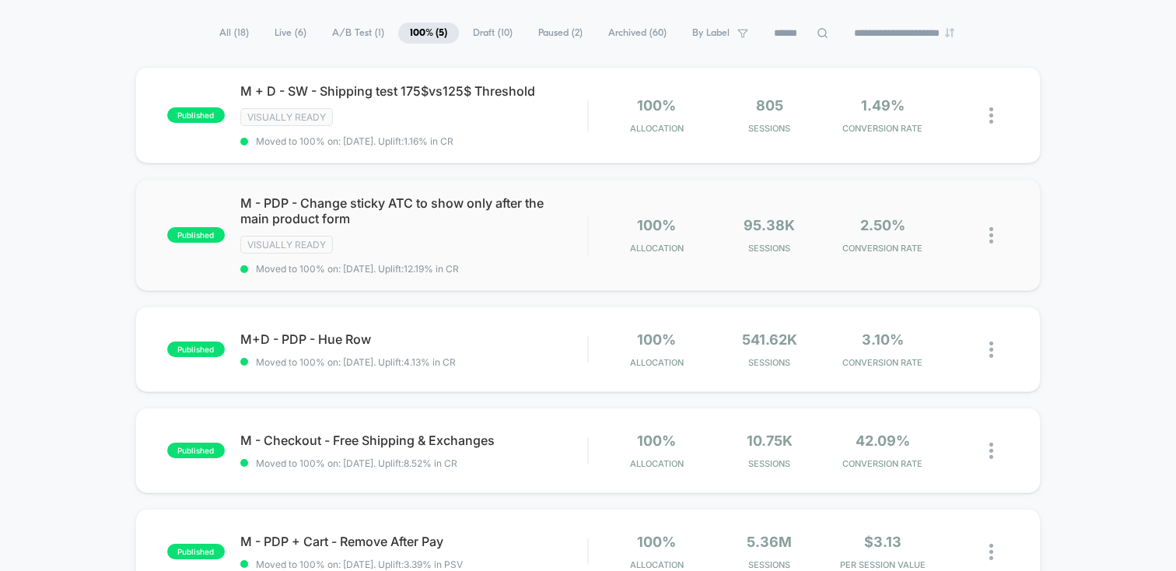
scroll to position [103, 0]
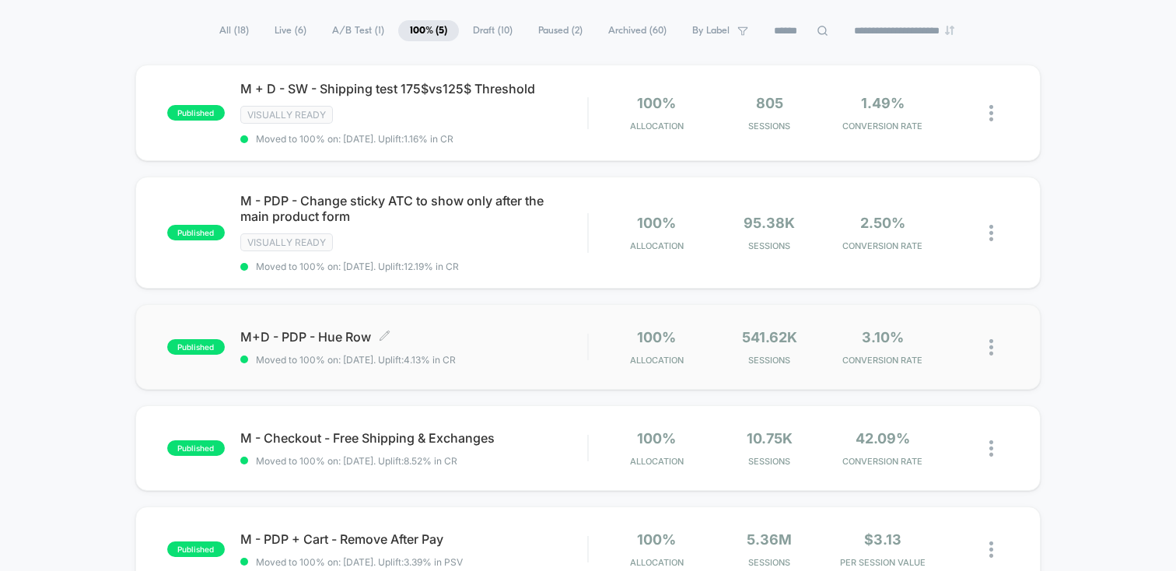
click at [438, 332] on span "M+D - PDP - Hue Row Click to edit experience details" at bounding box center [413, 337] width 347 height 16
